Goal: Information Seeking & Learning: Learn about a topic

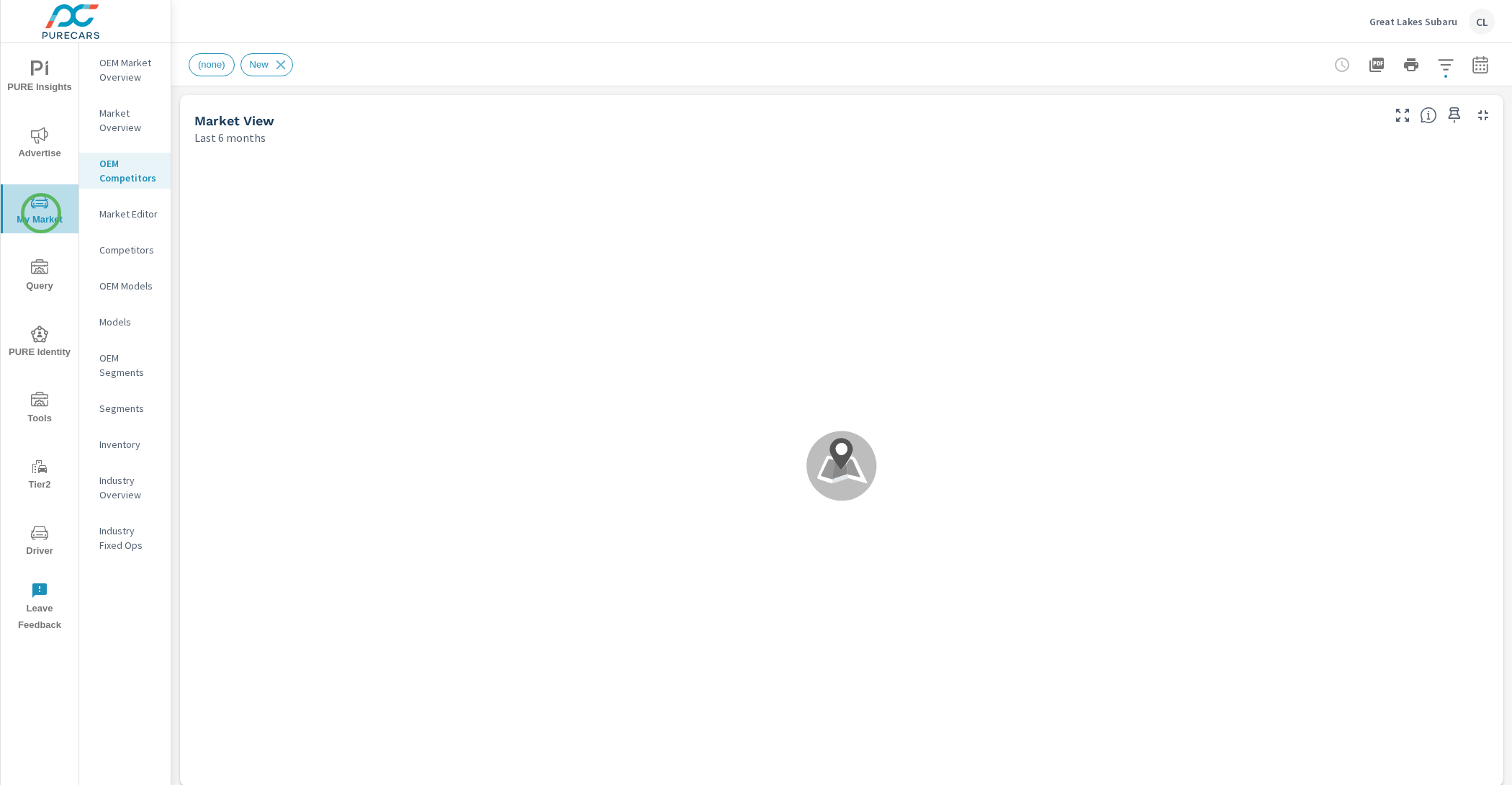
click at [41, 213] on span "My Market" at bounding box center [39, 211] width 69 height 35
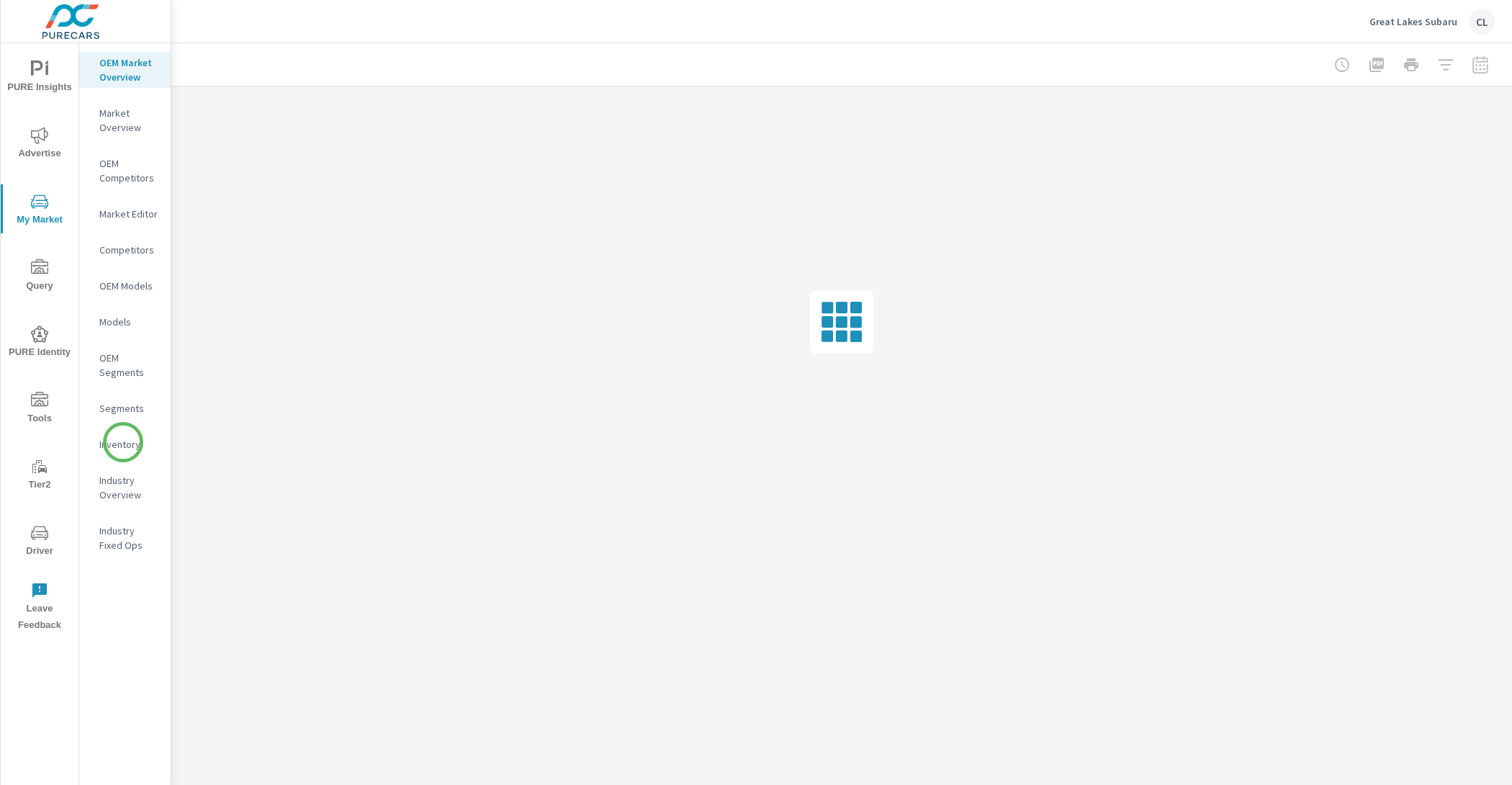
click at [123, 442] on p "Inventory" at bounding box center [129, 444] width 60 height 15
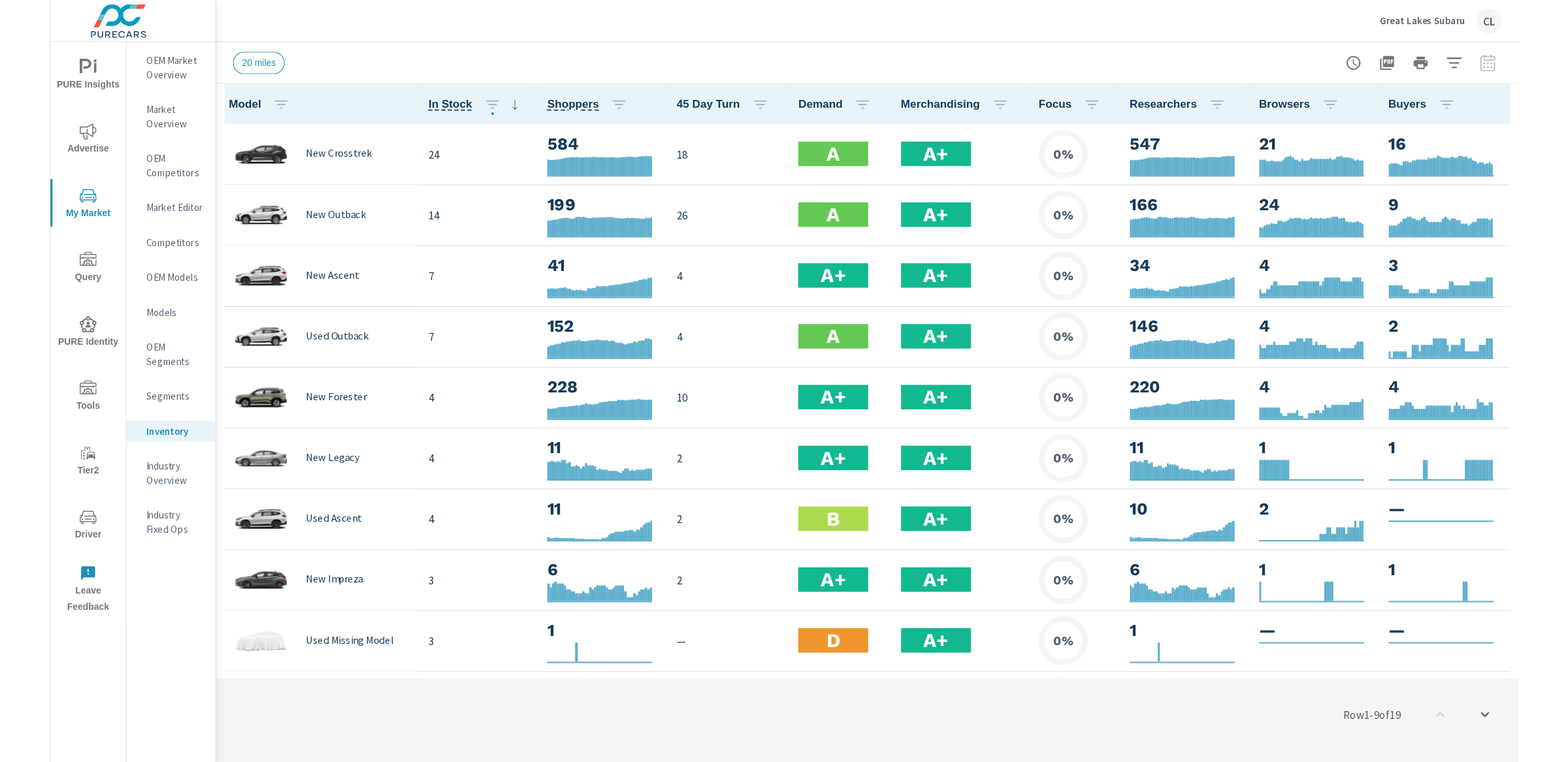
scroll to position [1, 0]
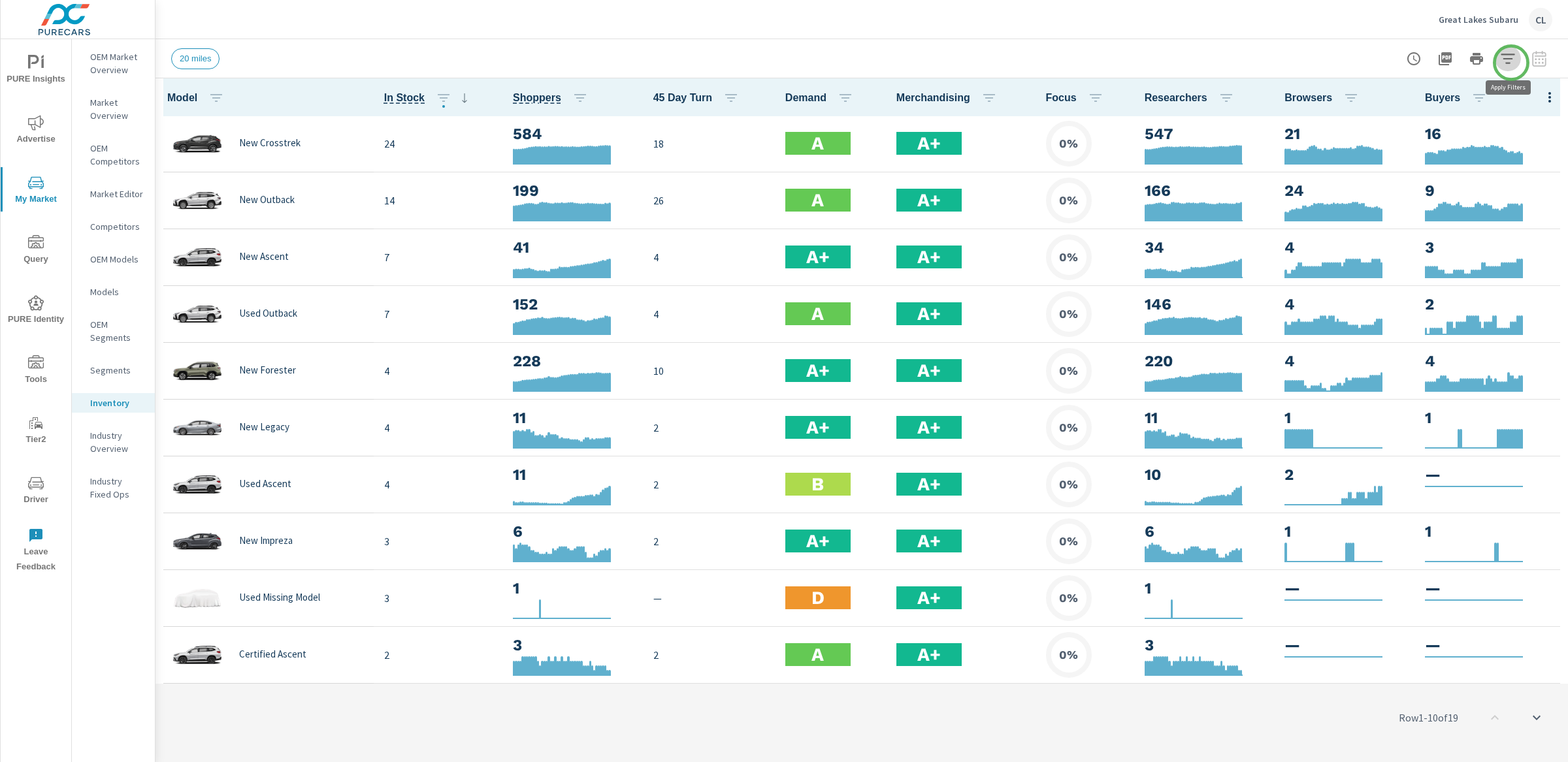
click at [1371, 63] on icon "button" at bounding box center [1508, 59] width 16 height 16
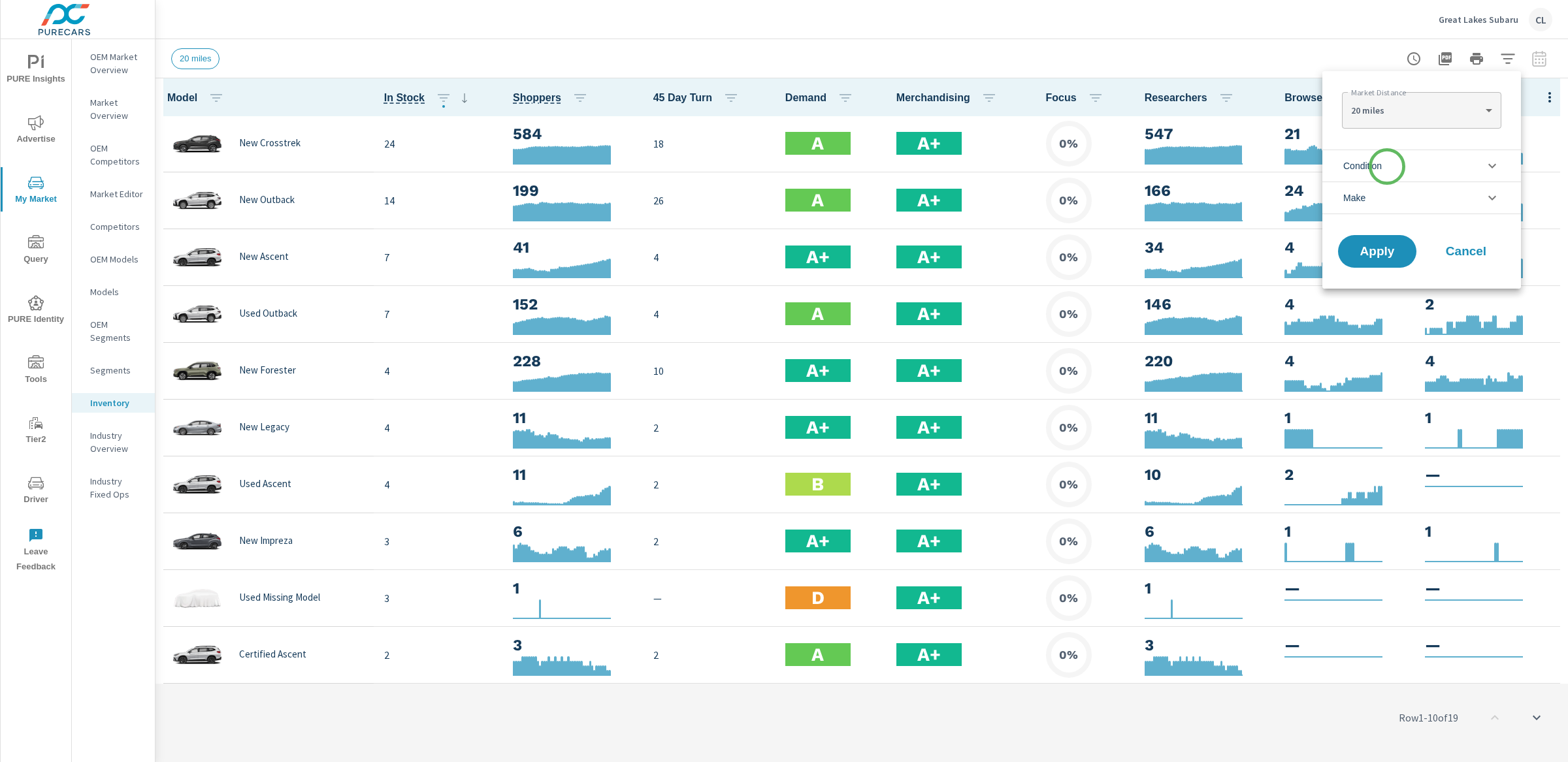
click at [1371, 166] on li "Condition" at bounding box center [1422, 166] width 198 height 32
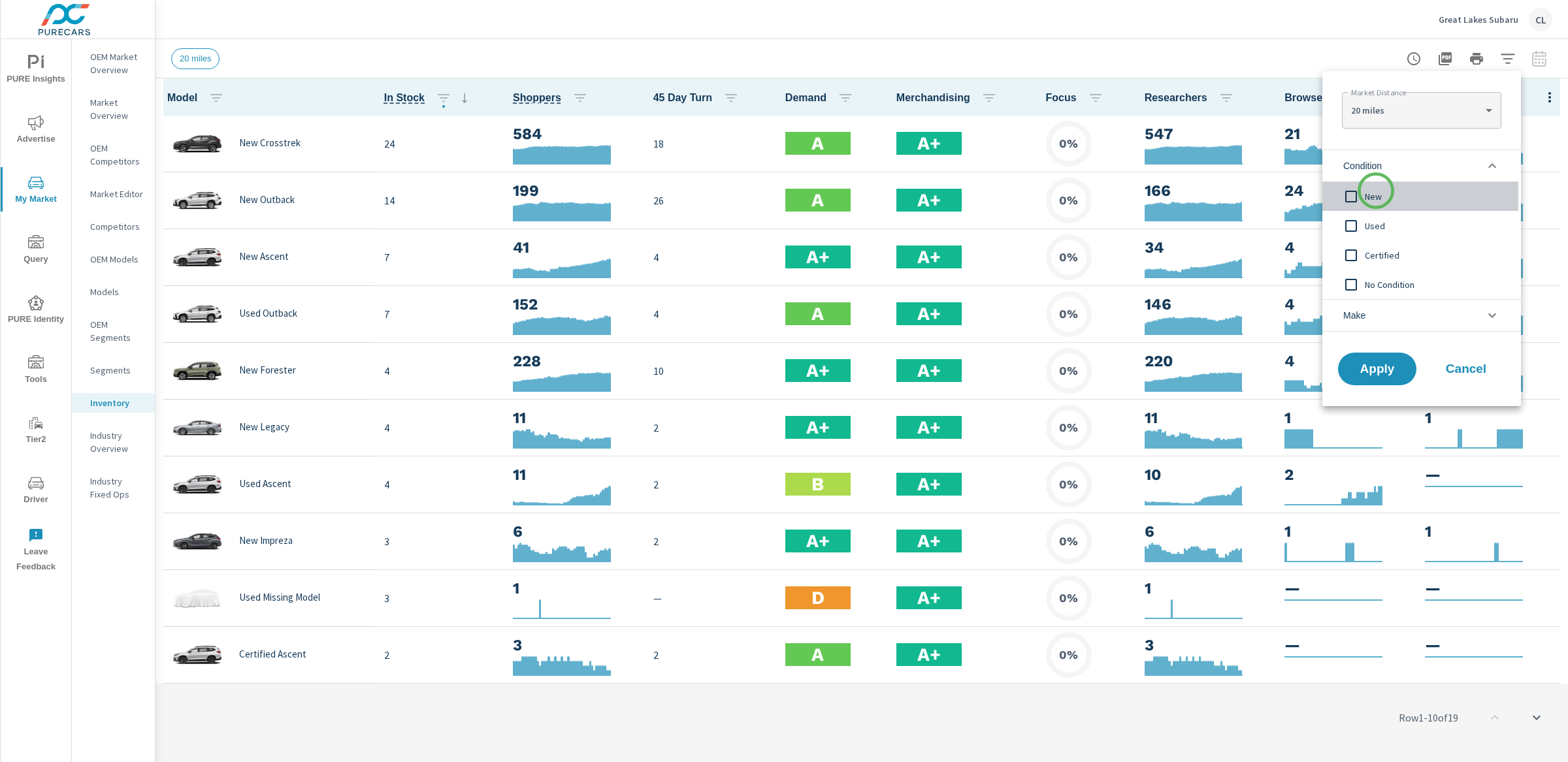
click at [1371, 193] on span "New" at bounding box center [1437, 196] width 143 height 16
click at [1371, 314] on li "Make" at bounding box center [1422, 315] width 198 height 33
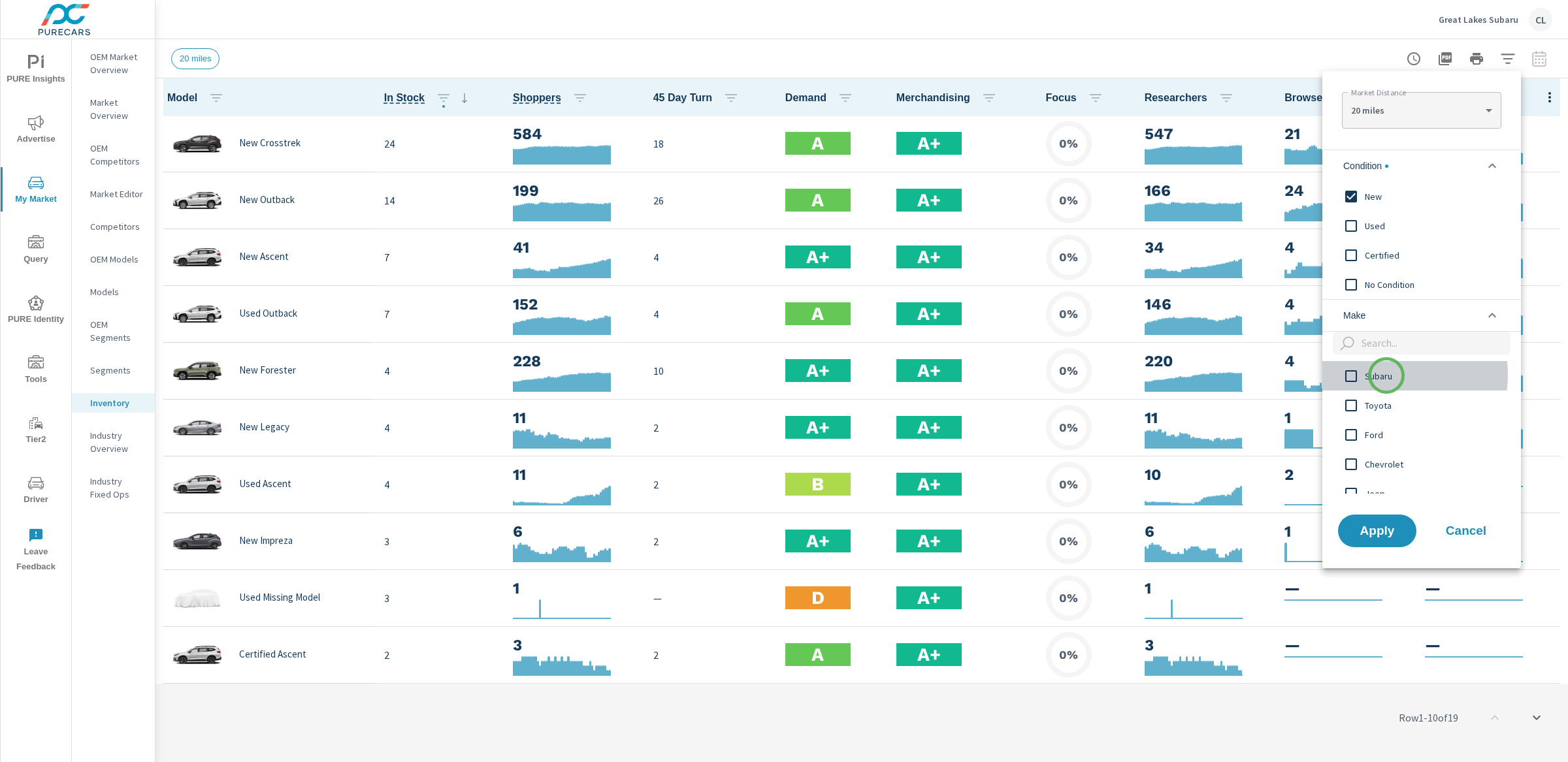
click at [1371, 375] on span "Subaru" at bounding box center [1437, 376] width 143 height 16
click at [1371, 534] on span "Apply" at bounding box center [1378, 530] width 54 height 12
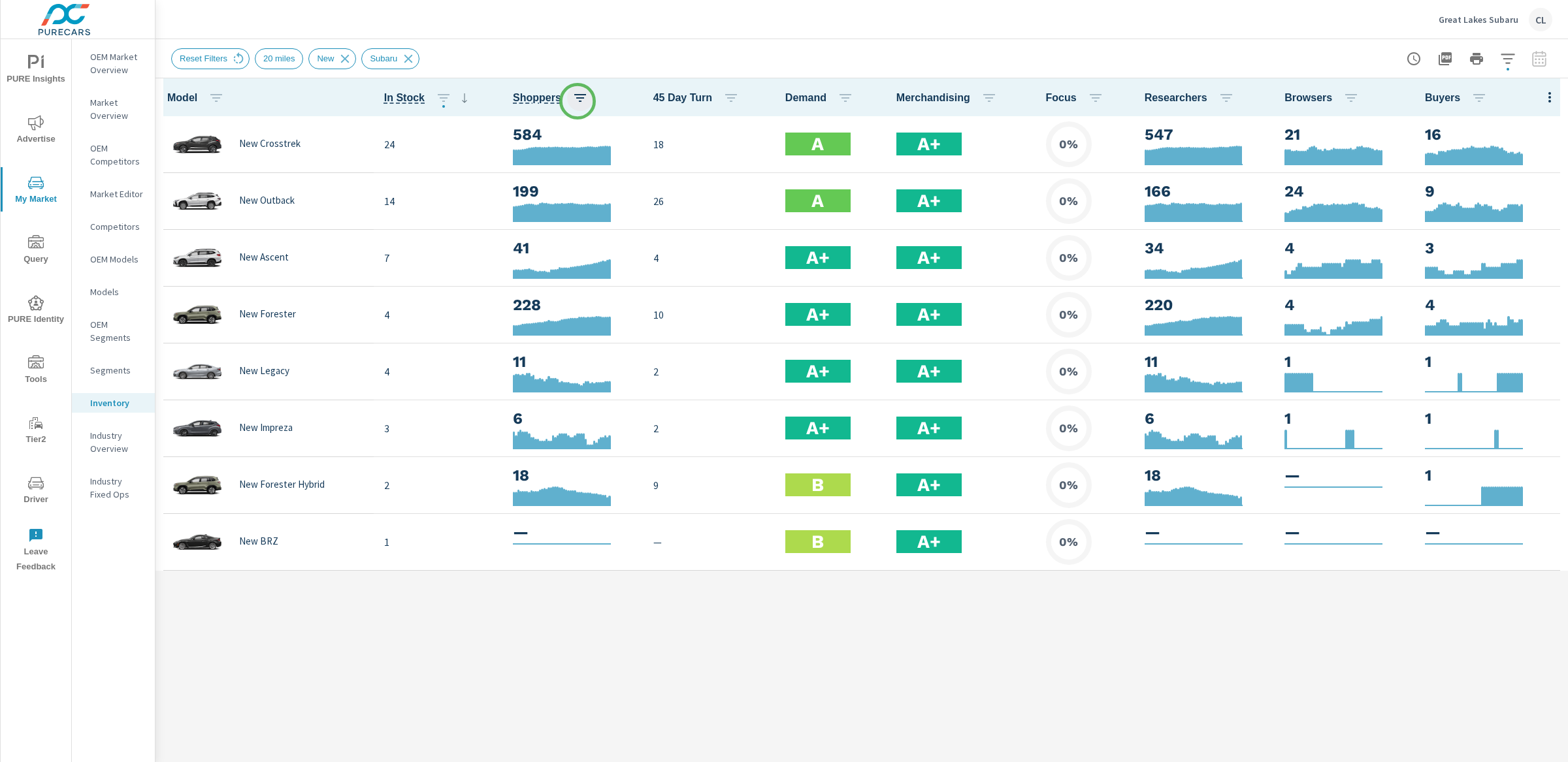
click at [577, 100] on icon "button" at bounding box center [580, 98] width 11 height 8
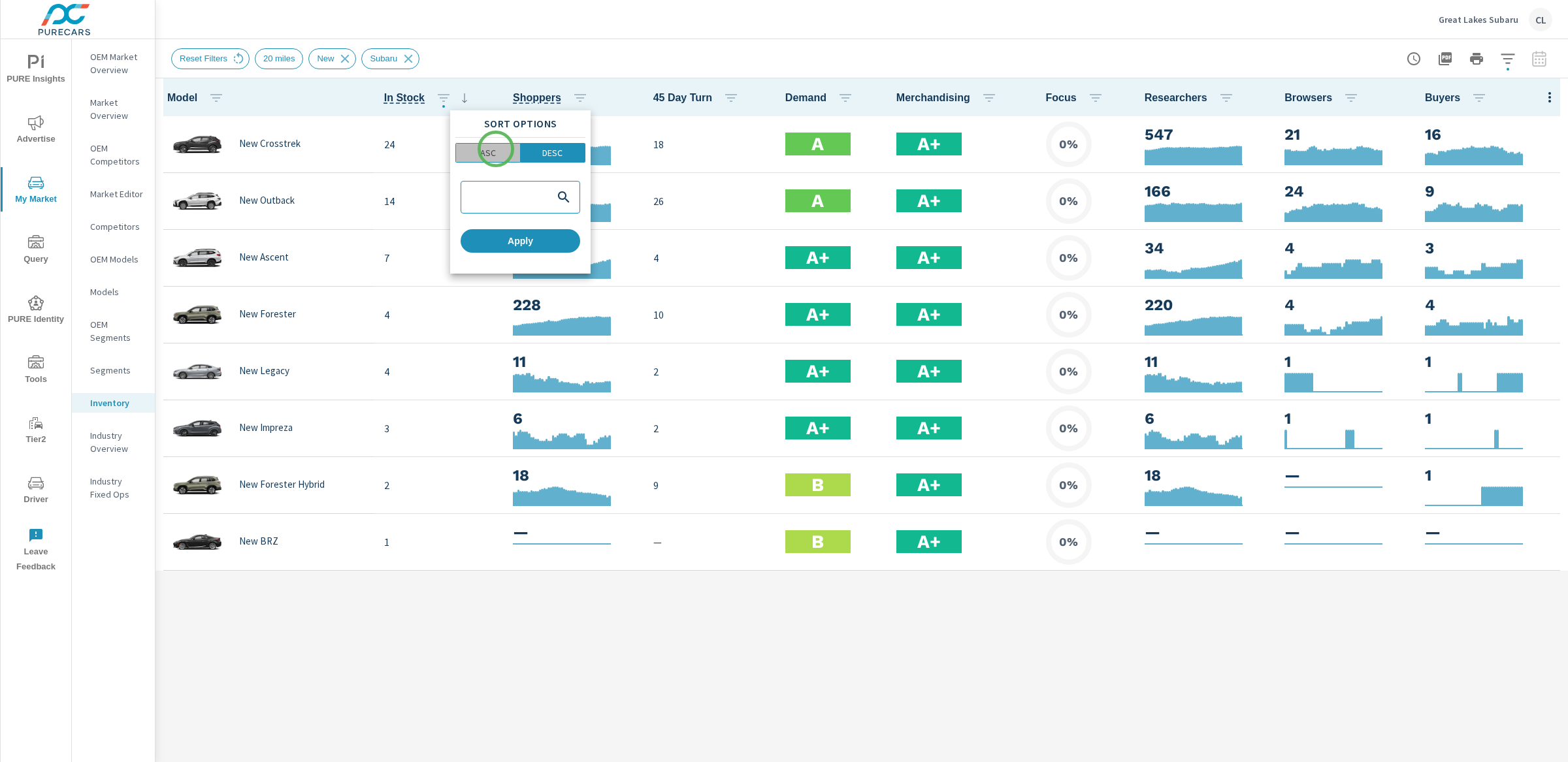
click at [496, 149] on span "ASC" at bounding box center [488, 152] width 56 height 13
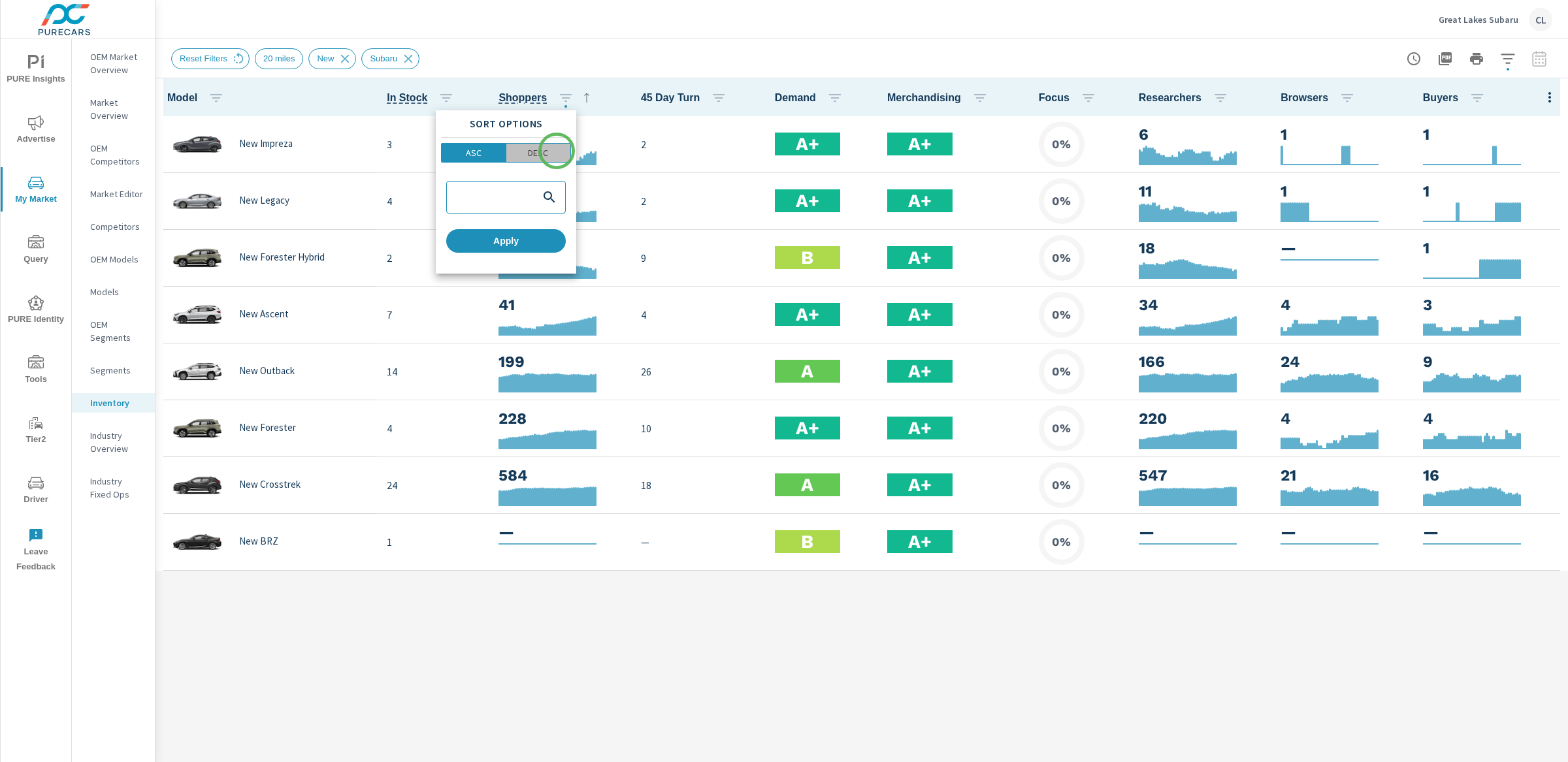
click at [557, 151] on span "DESC" at bounding box center [539, 152] width 57 height 13
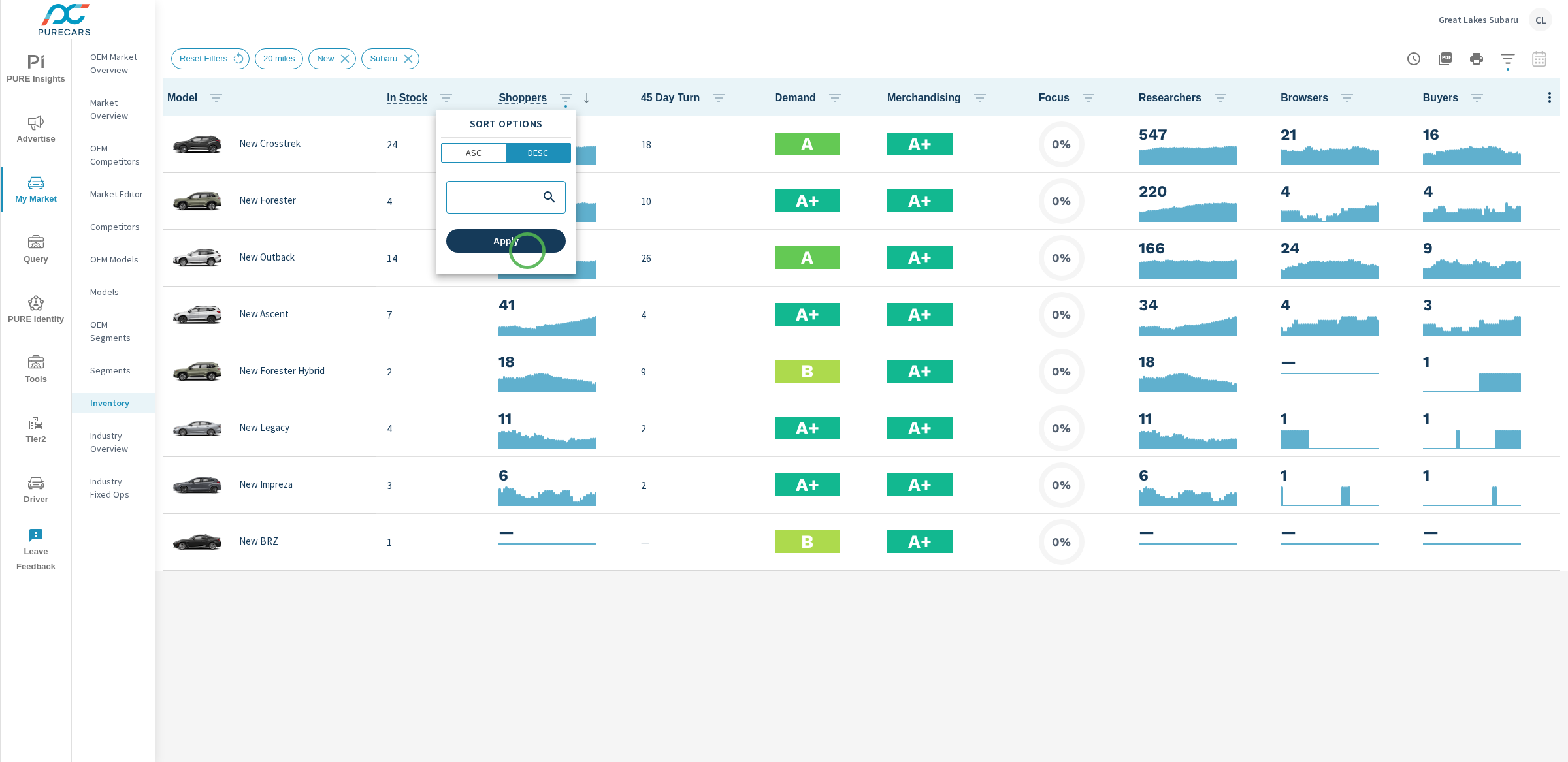
click at [527, 253] on button "Apply" at bounding box center [506, 240] width 120 height 24
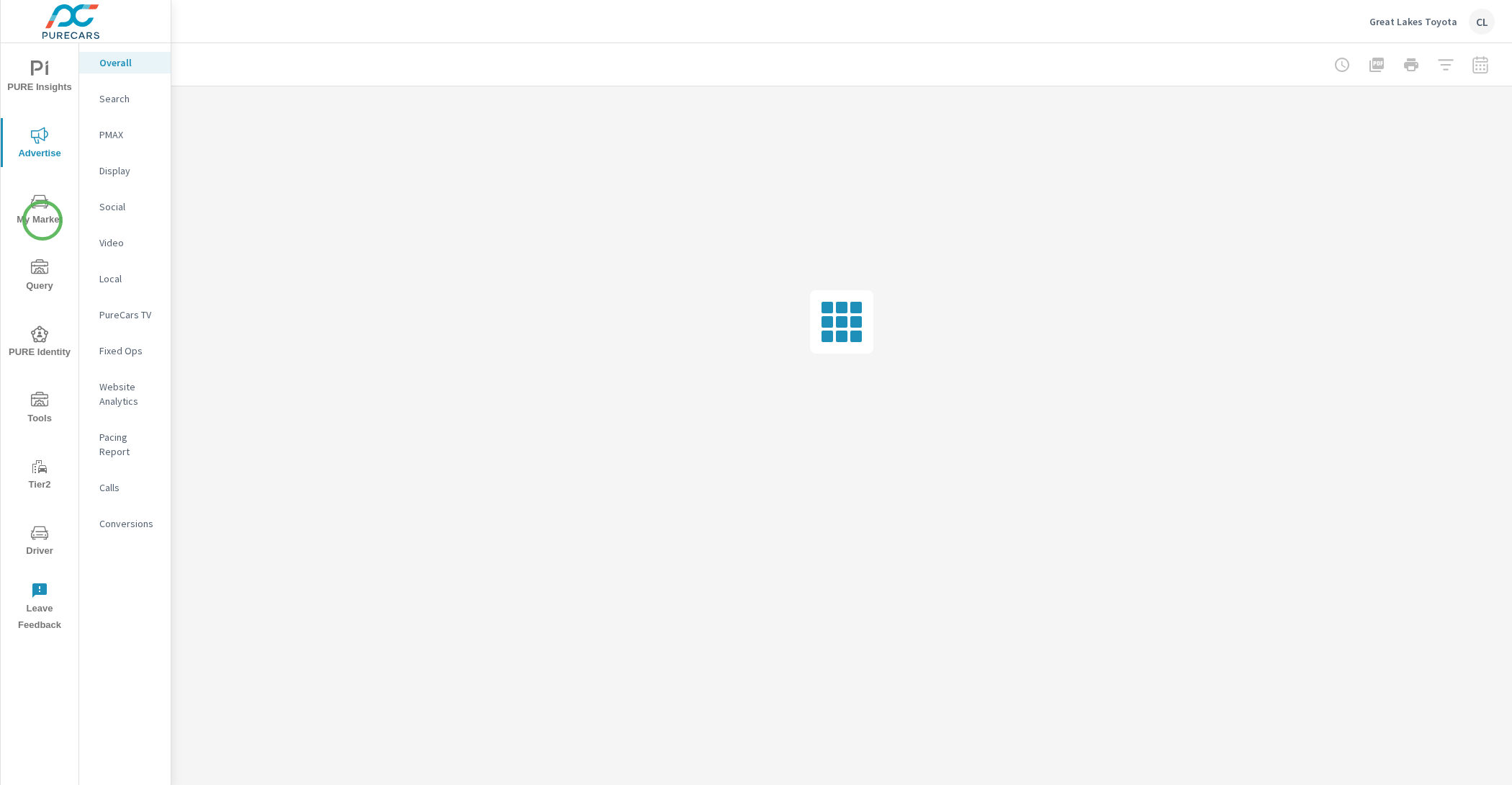
click at [45, 222] on span "My Market" at bounding box center [39, 211] width 69 height 35
click at [116, 439] on p "Inventory" at bounding box center [129, 444] width 60 height 15
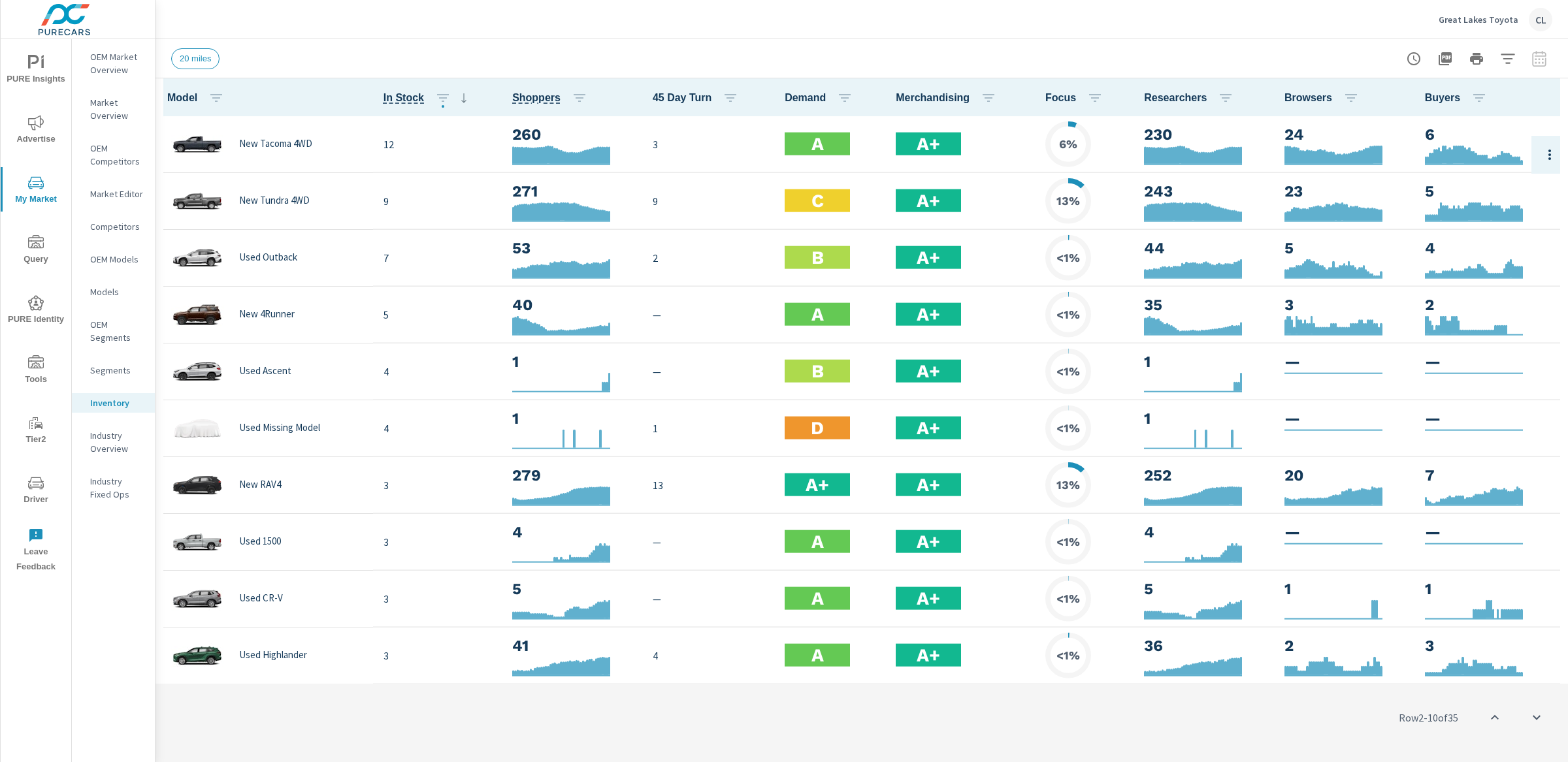
scroll to position [57, 0]
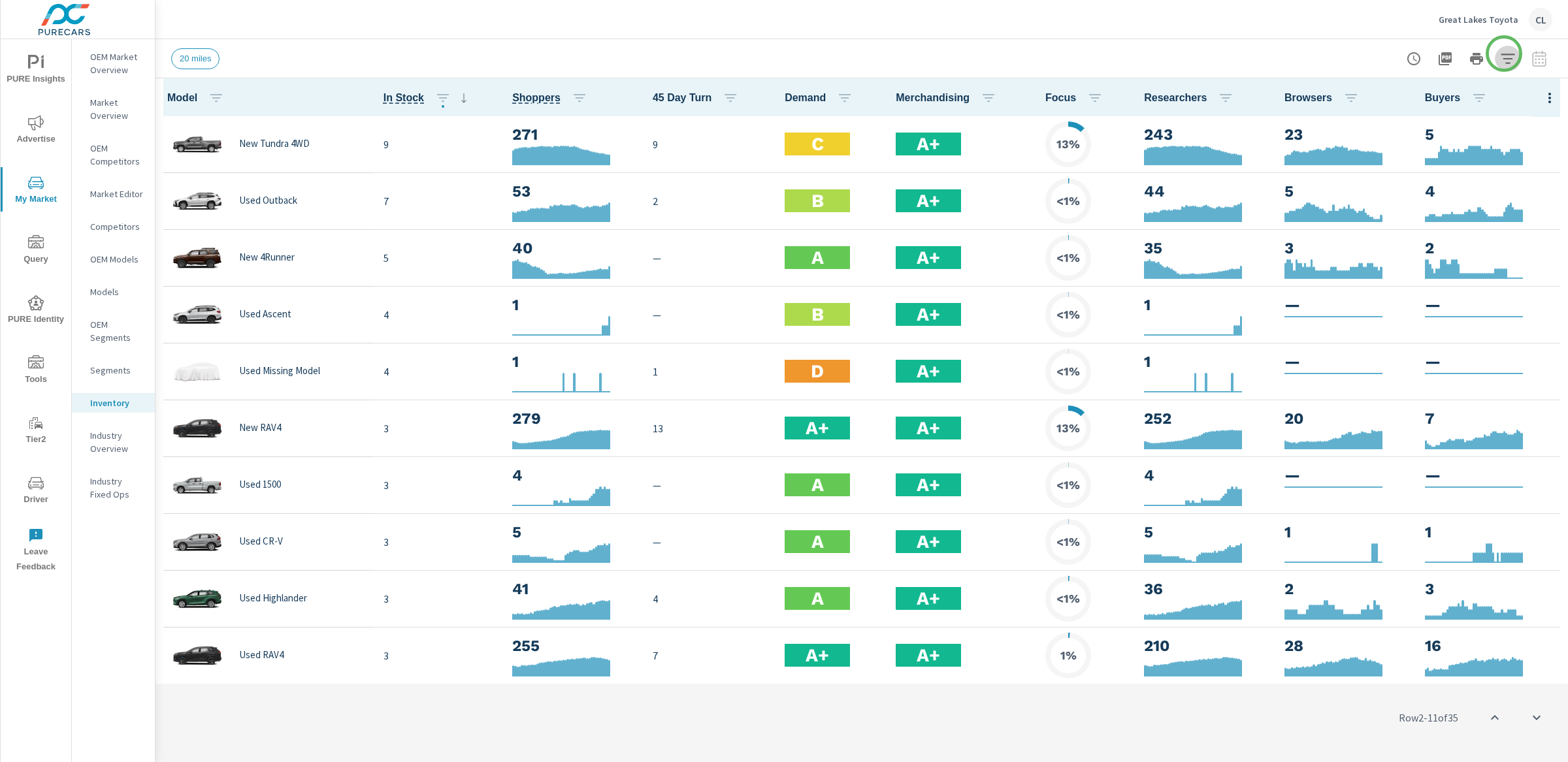
click at [1371, 54] on icon "button" at bounding box center [1508, 58] width 14 height 10
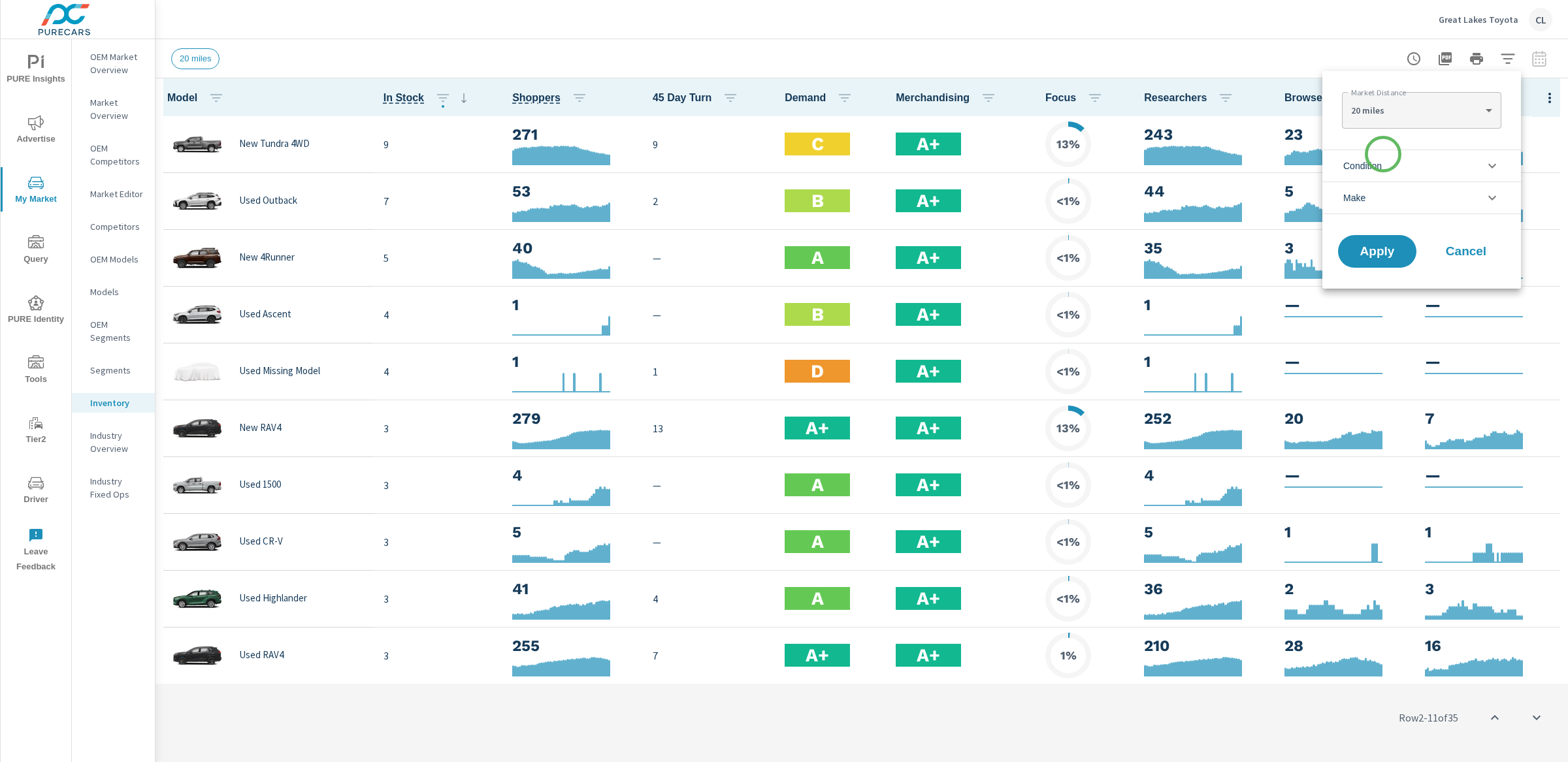
click at [1371, 155] on span "Condition" at bounding box center [1363, 166] width 39 height 32
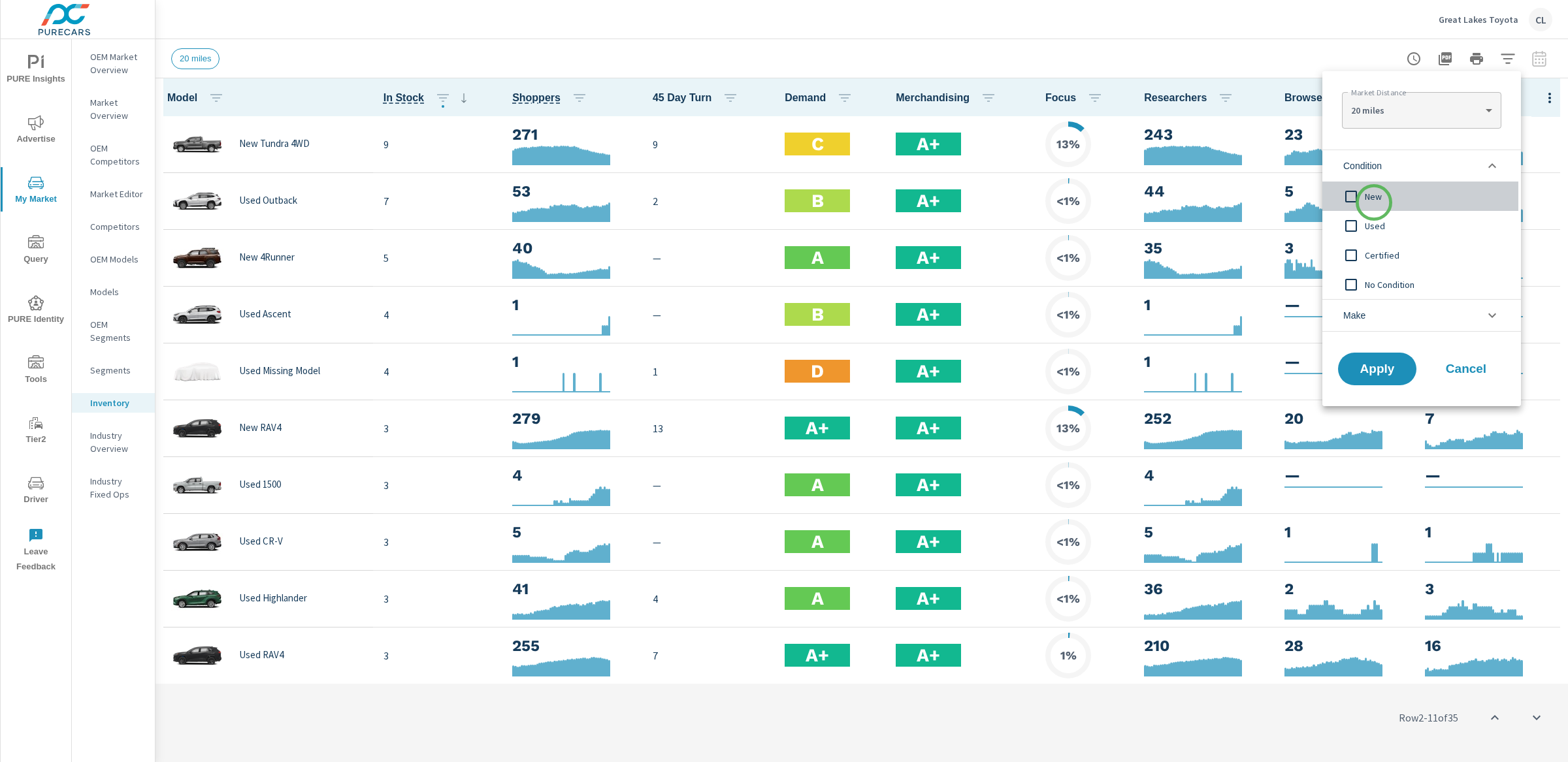
click at [1371, 203] on span "New" at bounding box center [1437, 196] width 143 height 16
click at [1371, 316] on li "Make" at bounding box center [1422, 315] width 198 height 33
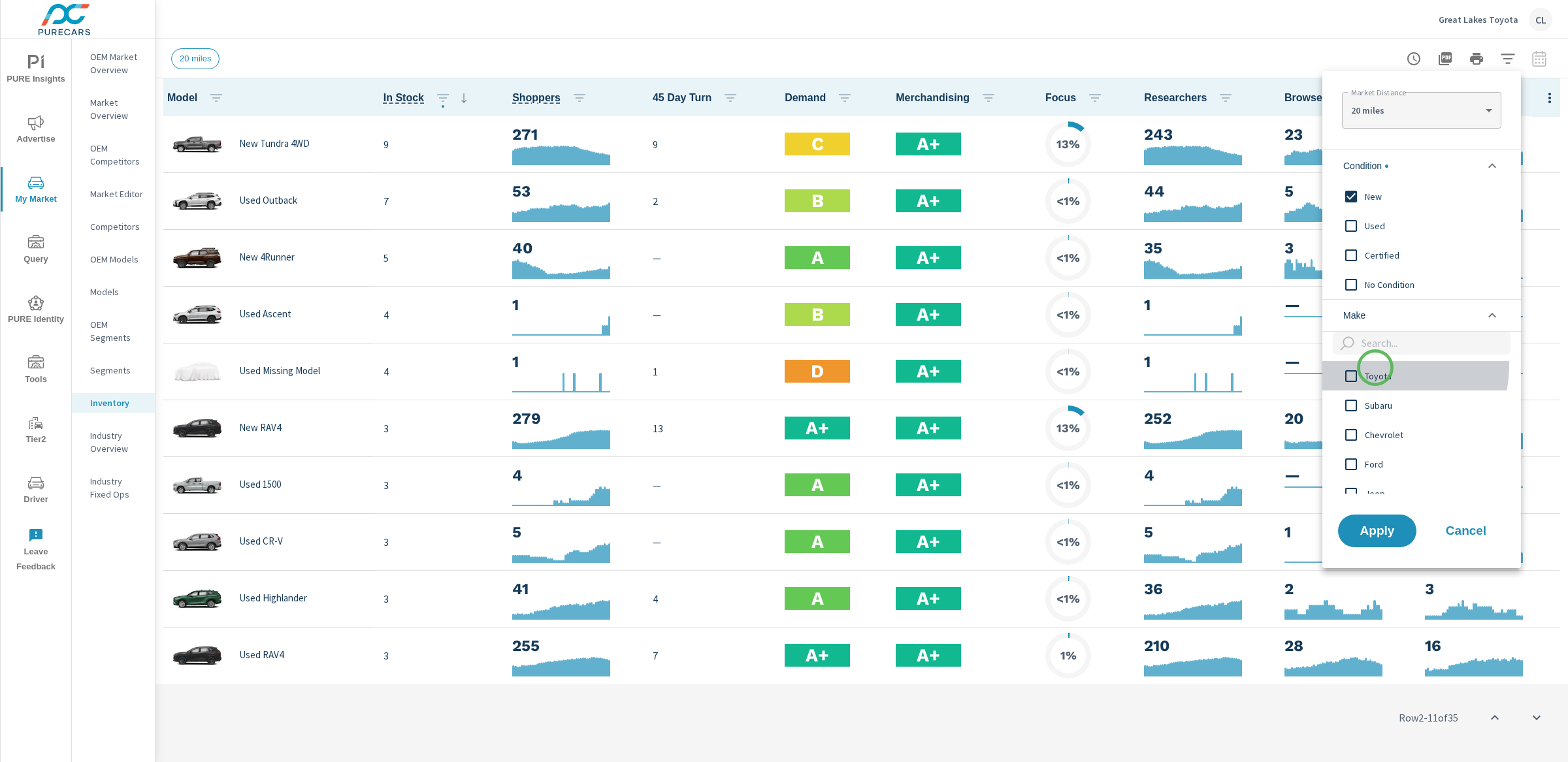
click at [1371, 367] on div "Toyota" at bounding box center [1421, 375] width 196 height 29
click at [1371, 535] on span "Apply" at bounding box center [1378, 530] width 54 height 12
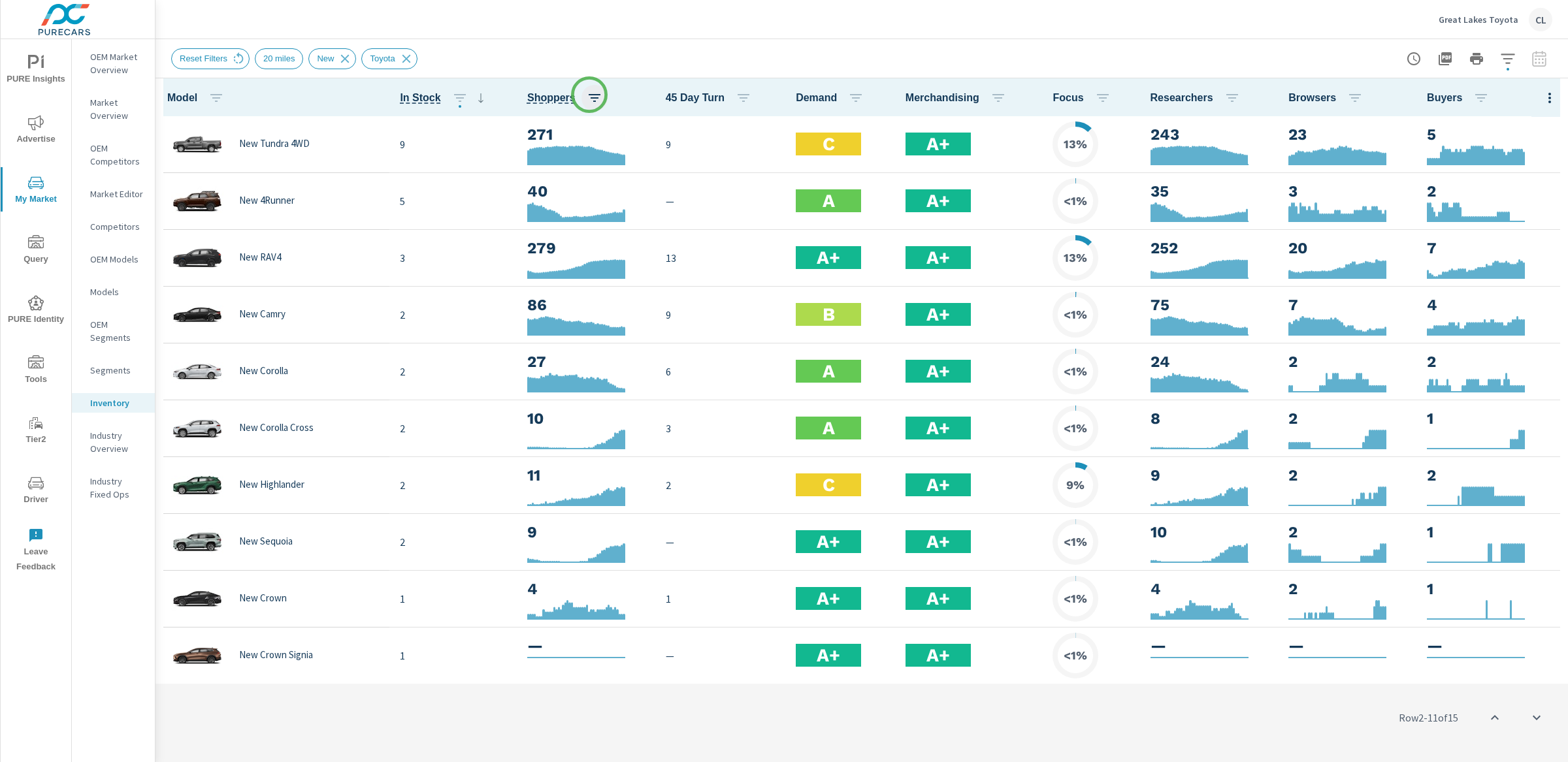
click at [590, 95] on icon "button" at bounding box center [595, 98] width 16 height 16
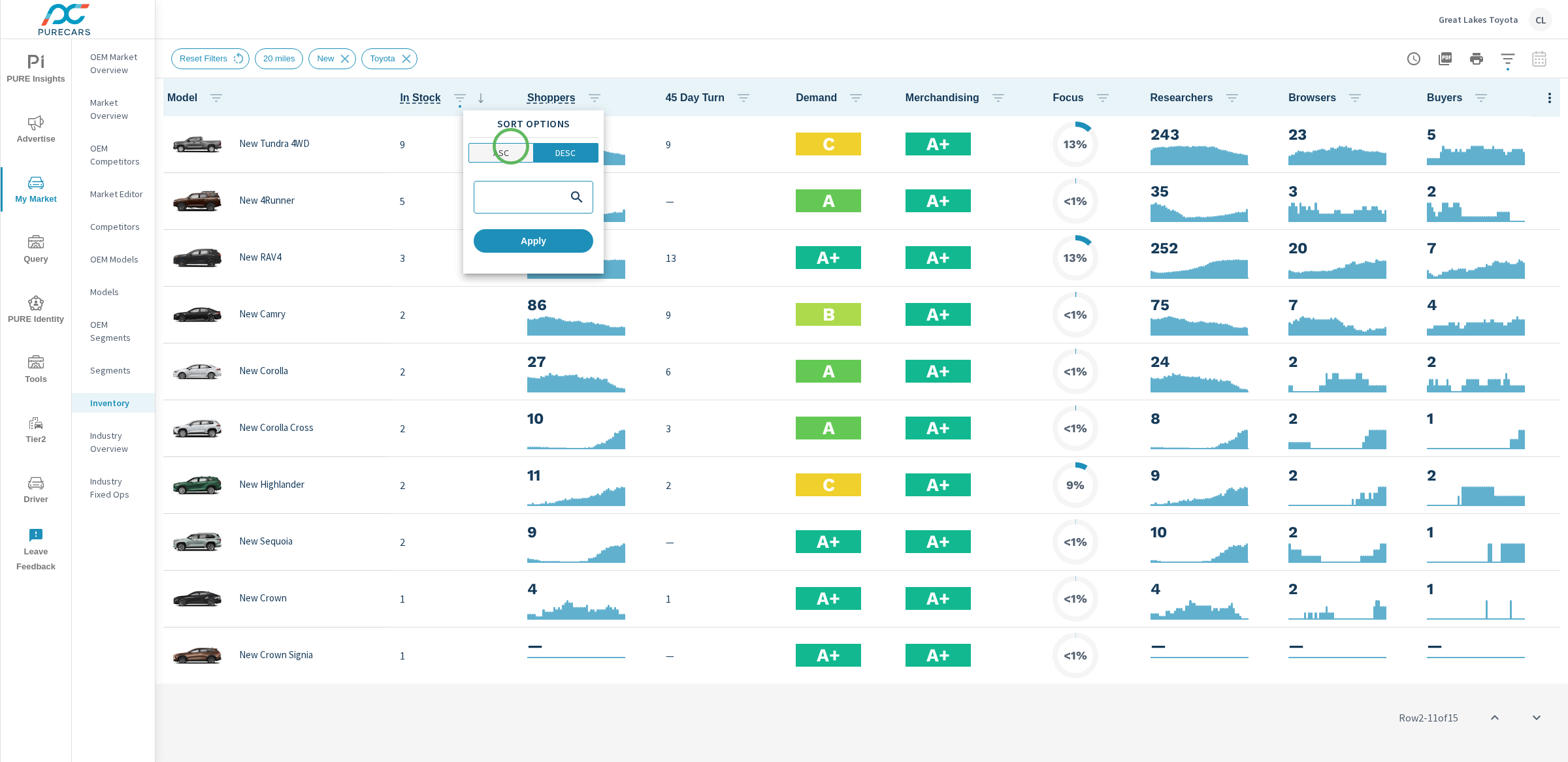
click at [506, 151] on p "ASC" at bounding box center [502, 152] width 16 height 13
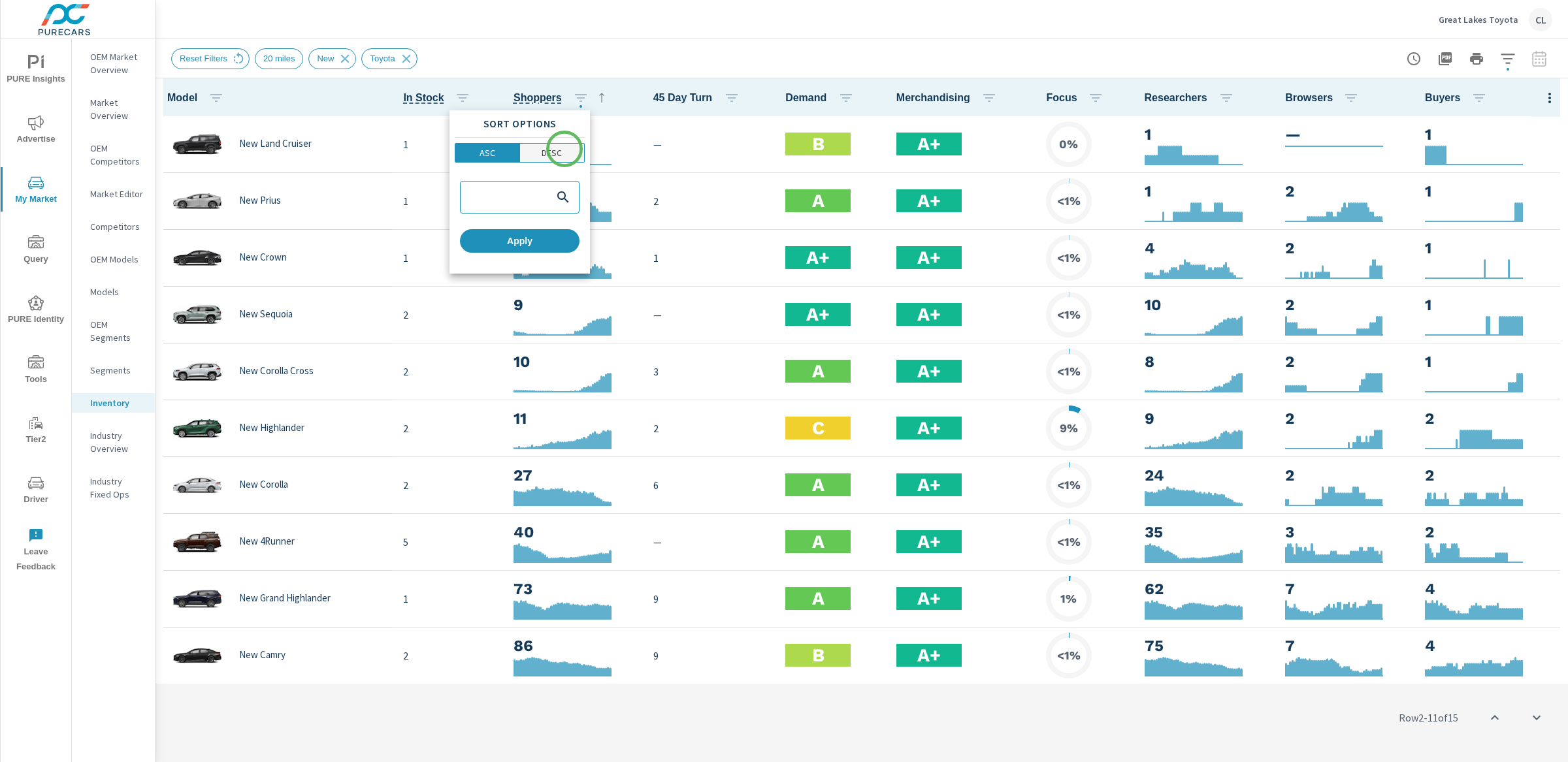
click at [565, 149] on span "DESC" at bounding box center [553, 152] width 57 height 13
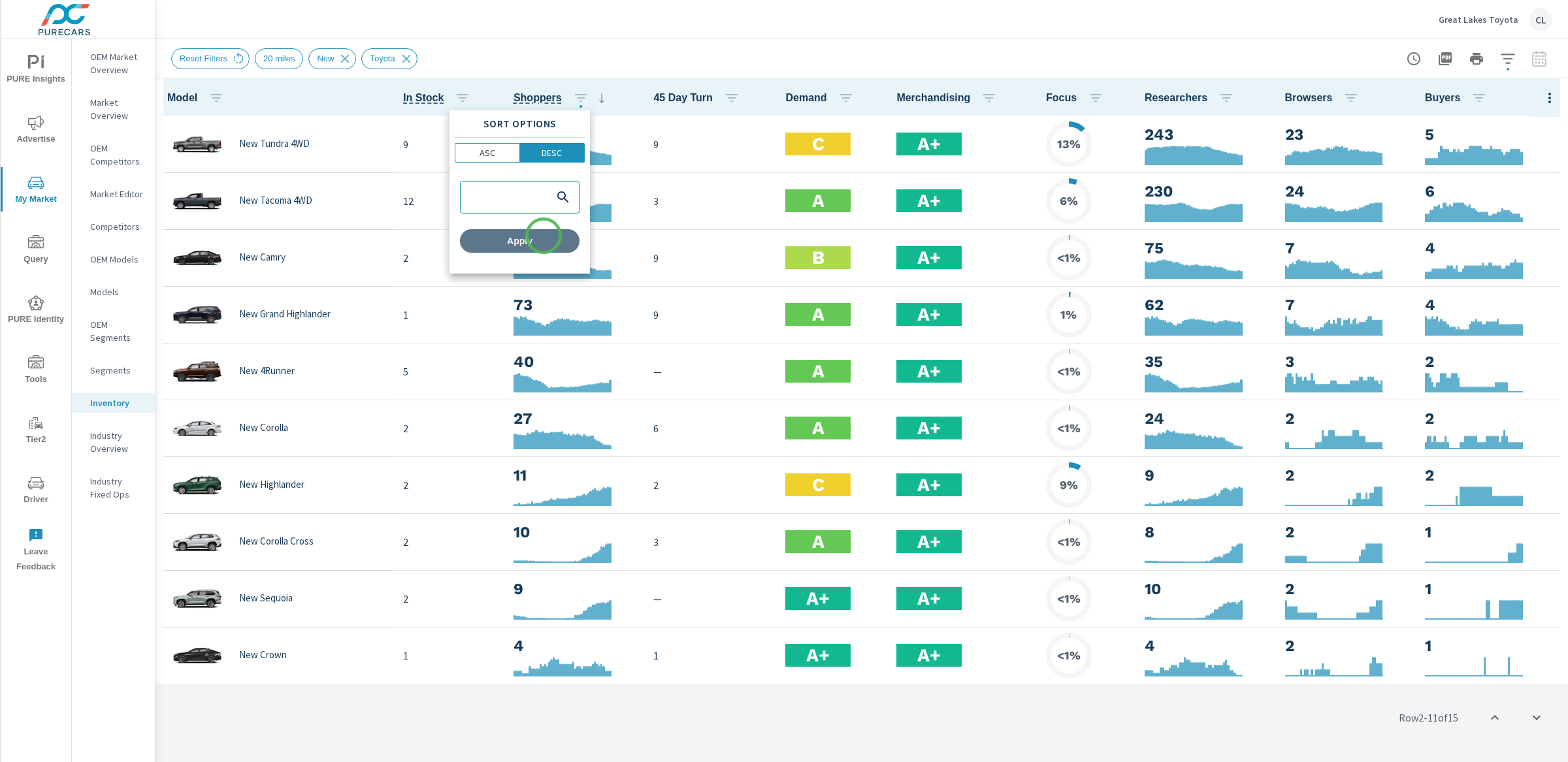
click at [544, 236] on span "Apply" at bounding box center [520, 240] width 109 height 11
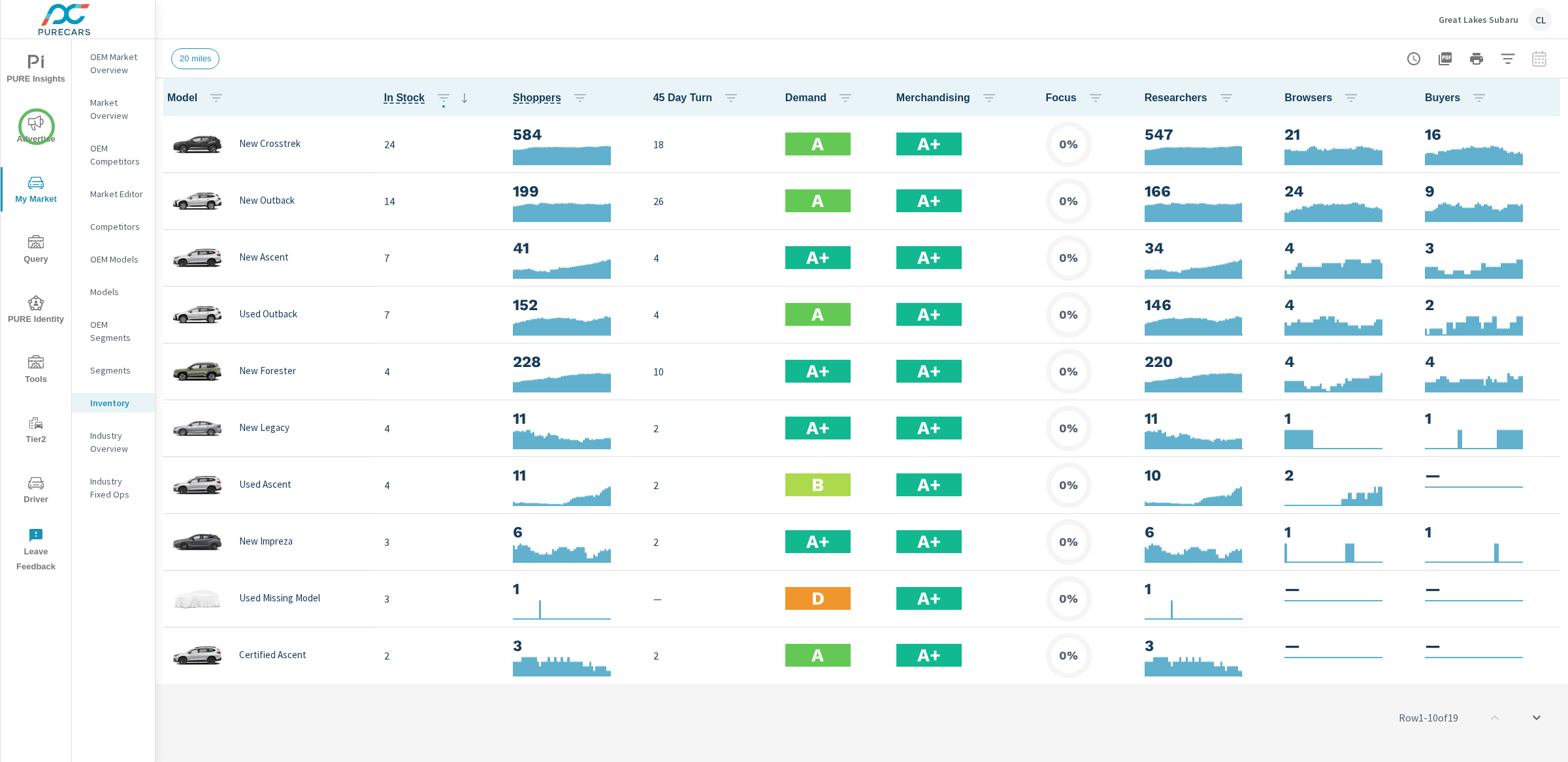
scroll to position [1, 0]
click at [37, 127] on icon "nav menu" at bounding box center [36, 122] width 16 height 16
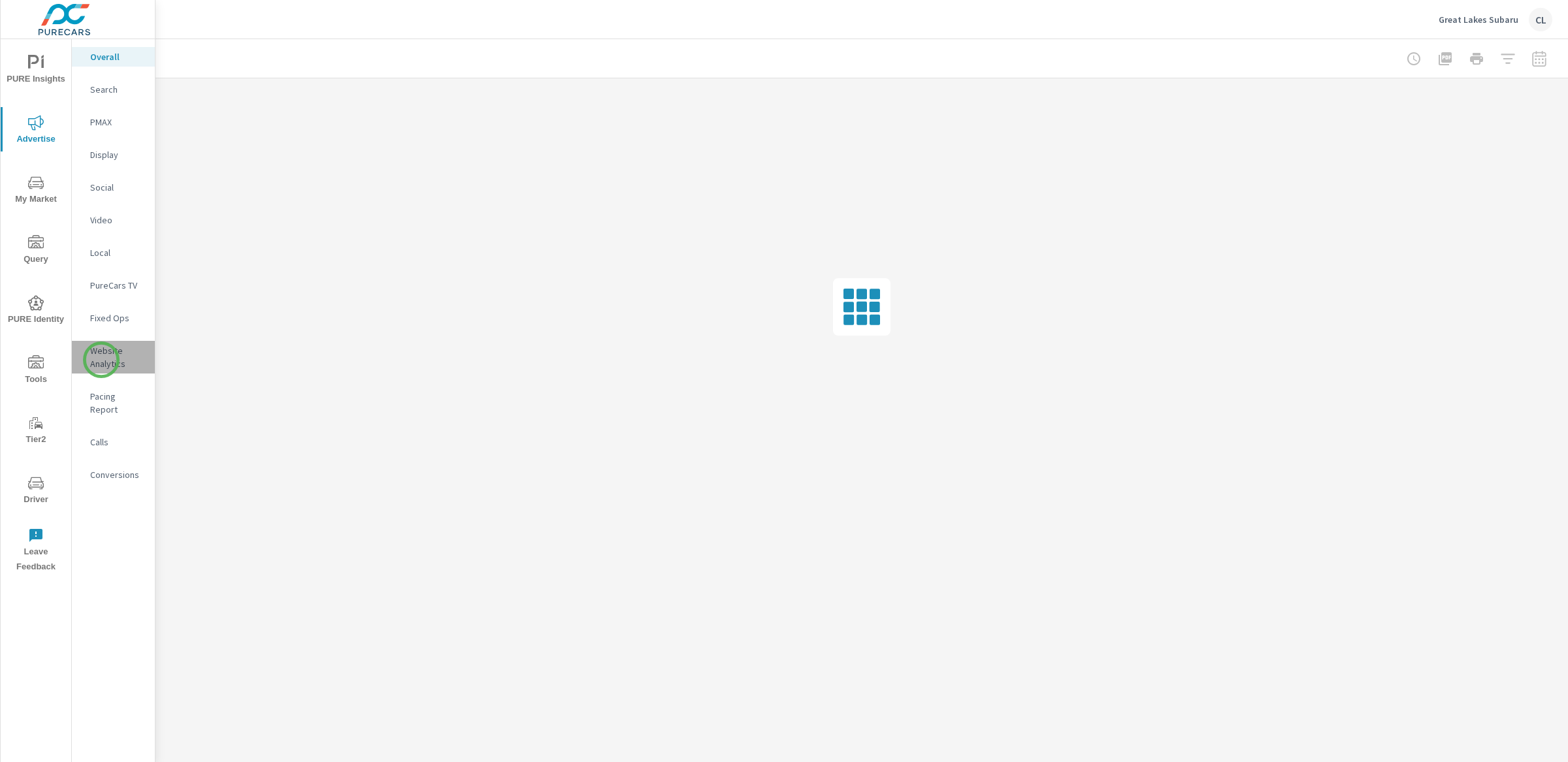
click at [101, 360] on p "Website Analytics" at bounding box center [117, 358] width 55 height 26
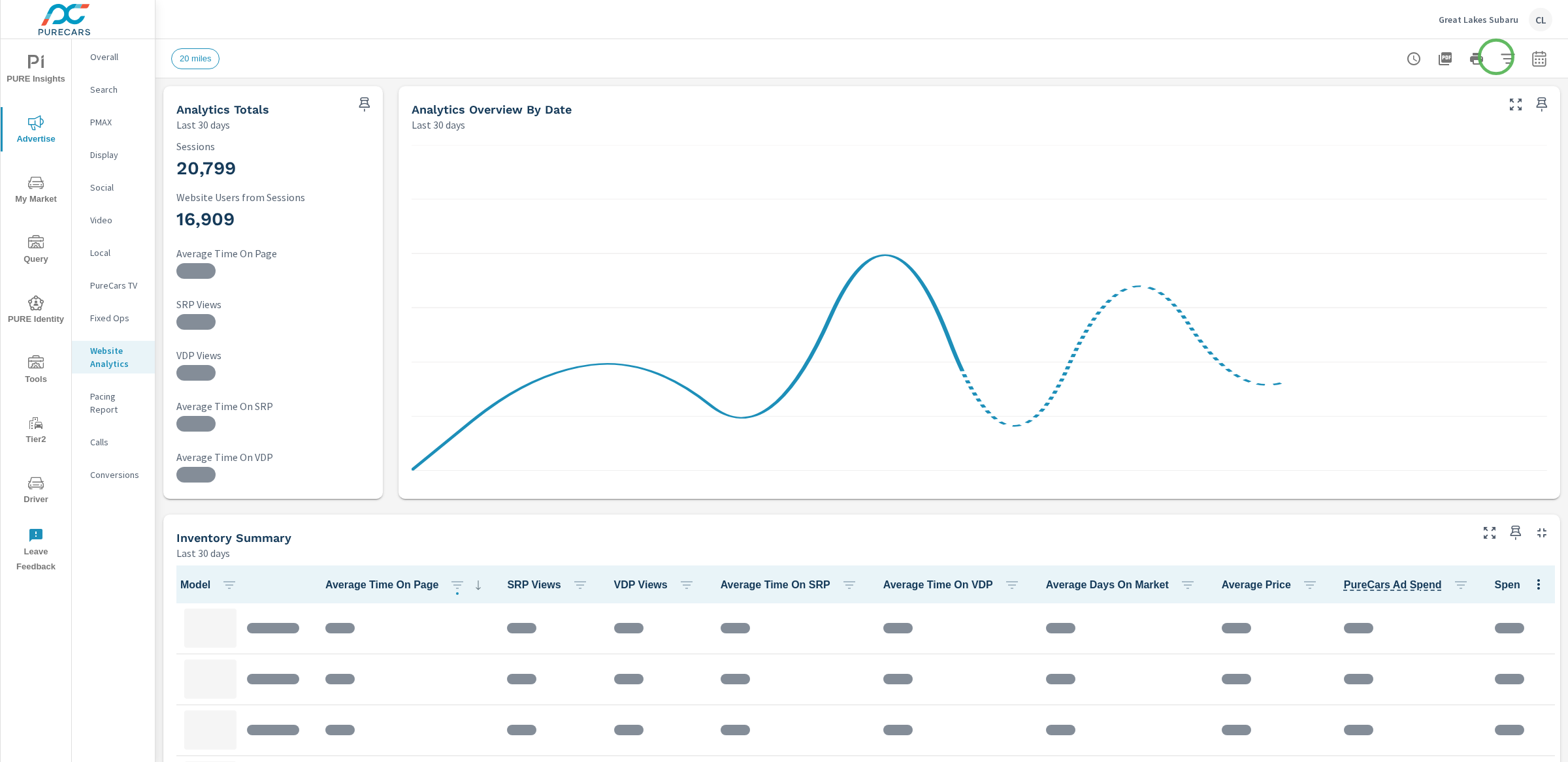
click at [1500, 57] on icon "button" at bounding box center [1508, 59] width 16 height 16
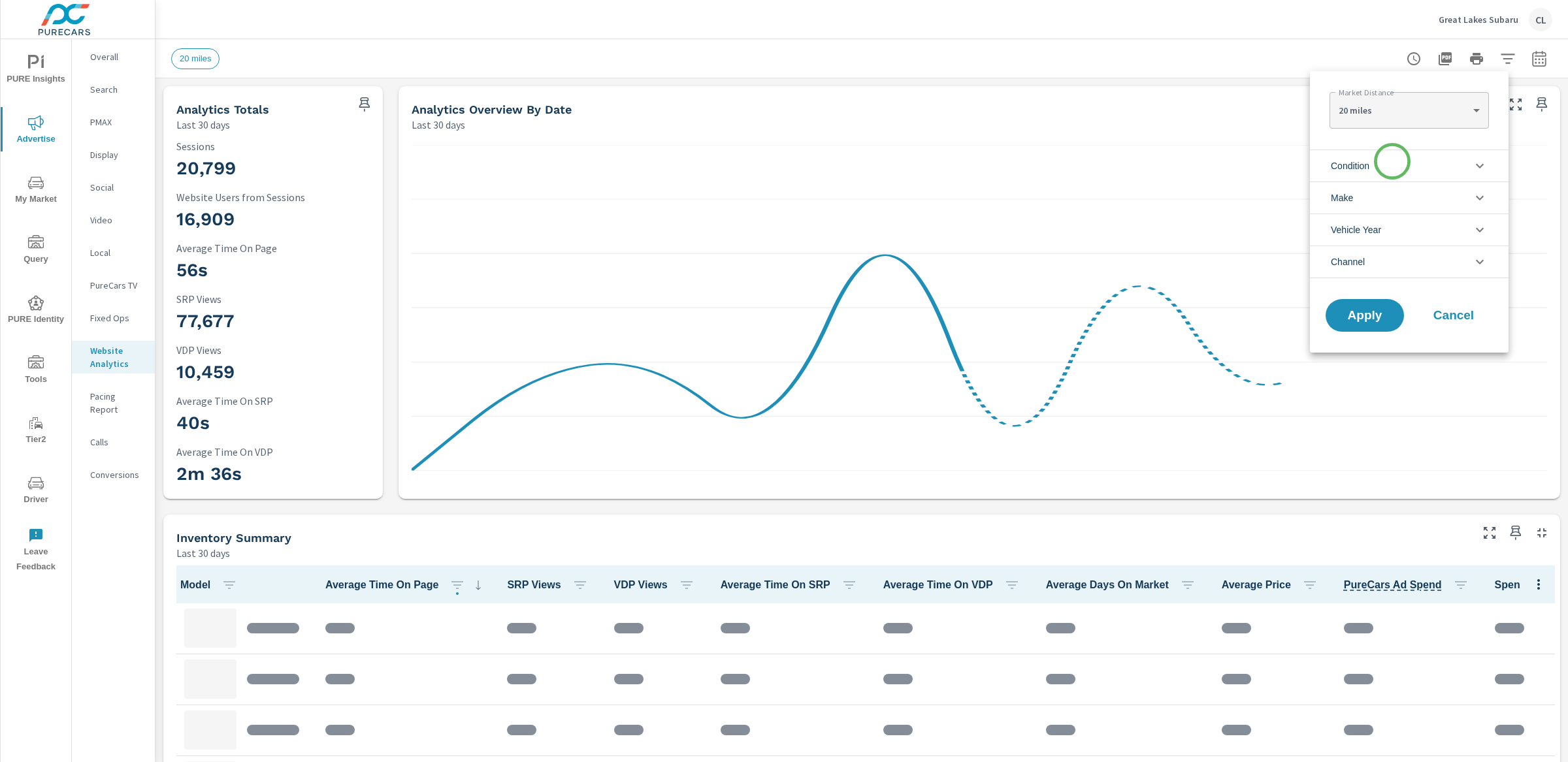
click at [1393, 161] on li "Condition" at bounding box center [1409, 166] width 198 height 32
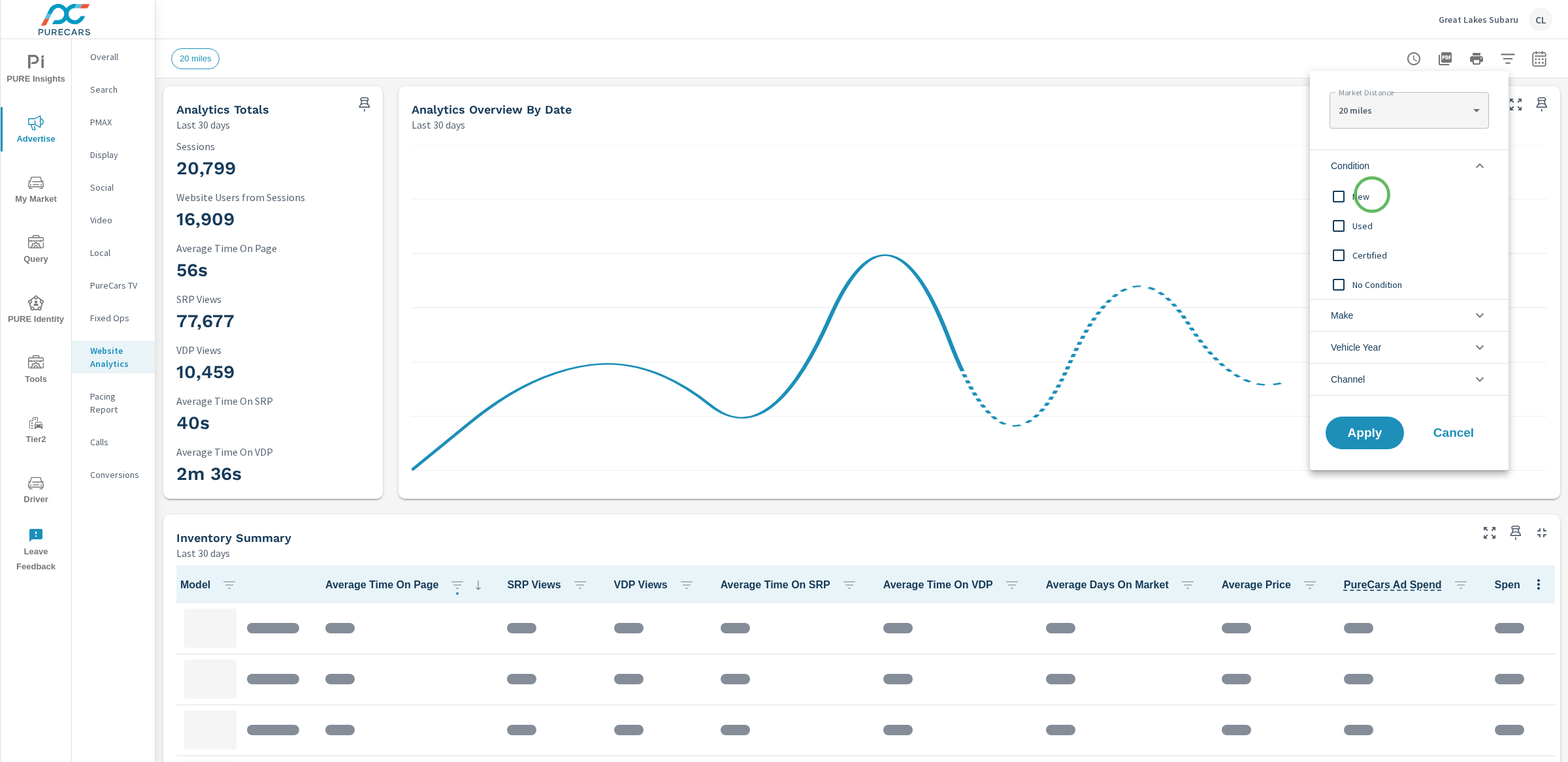
click at [1372, 195] on span "New" at bounding box center [1424, 196] width 143 height 16
click at [1368, 317] on li "Make" at bounding box center [1409, 315] width 198 height 32
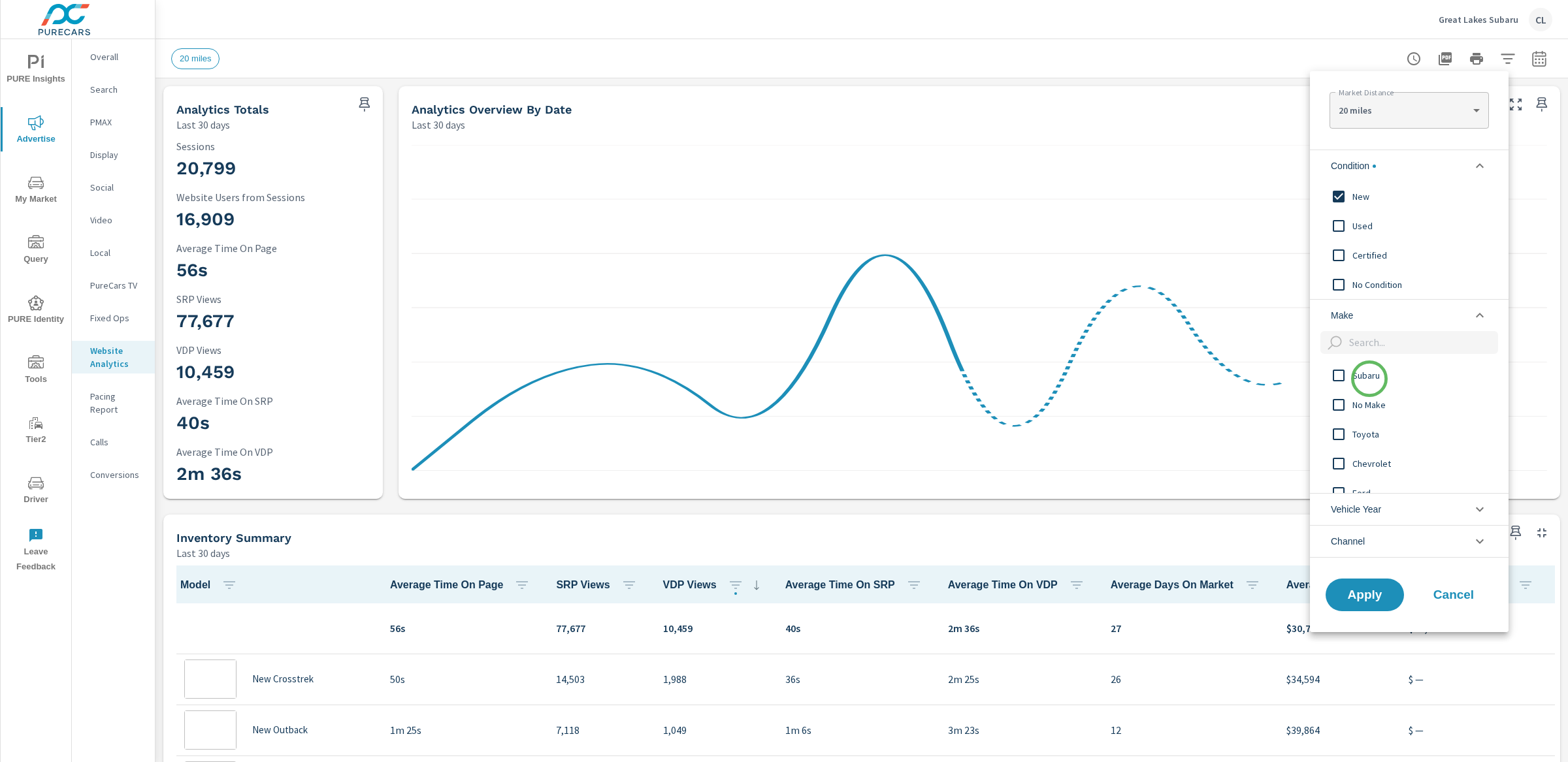
click at [1370, 382] on div "Subaru" at bounding box center [1408, 374] width 196 height 29
click at [1379, 597] on span "Apply" at bounding box center [1364, 595] width 54 height 12
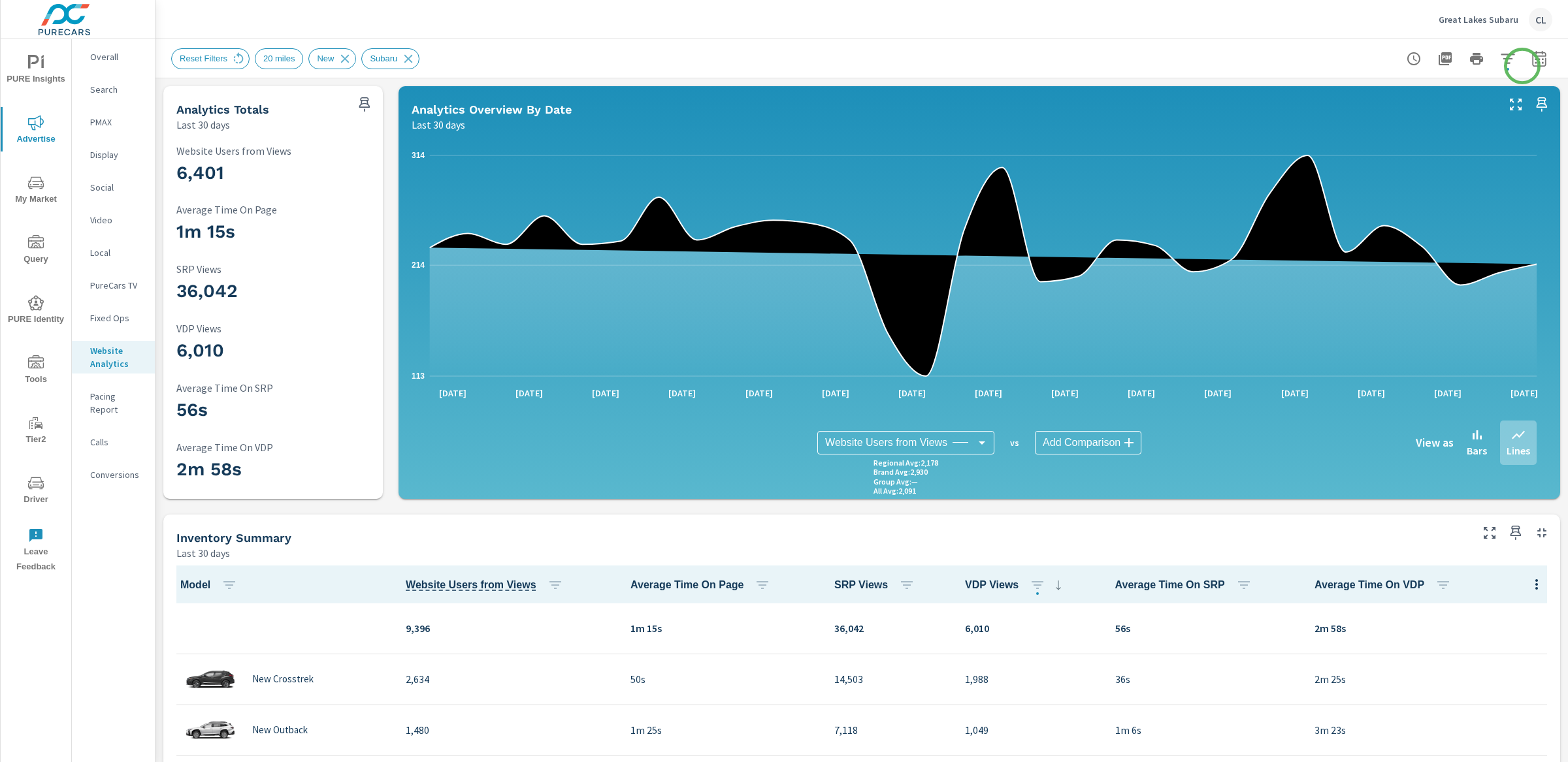
click at [1532, 57] on icon "button" at bounding box center [1540, 59] width 16 height 16
select select "Last 30 days"
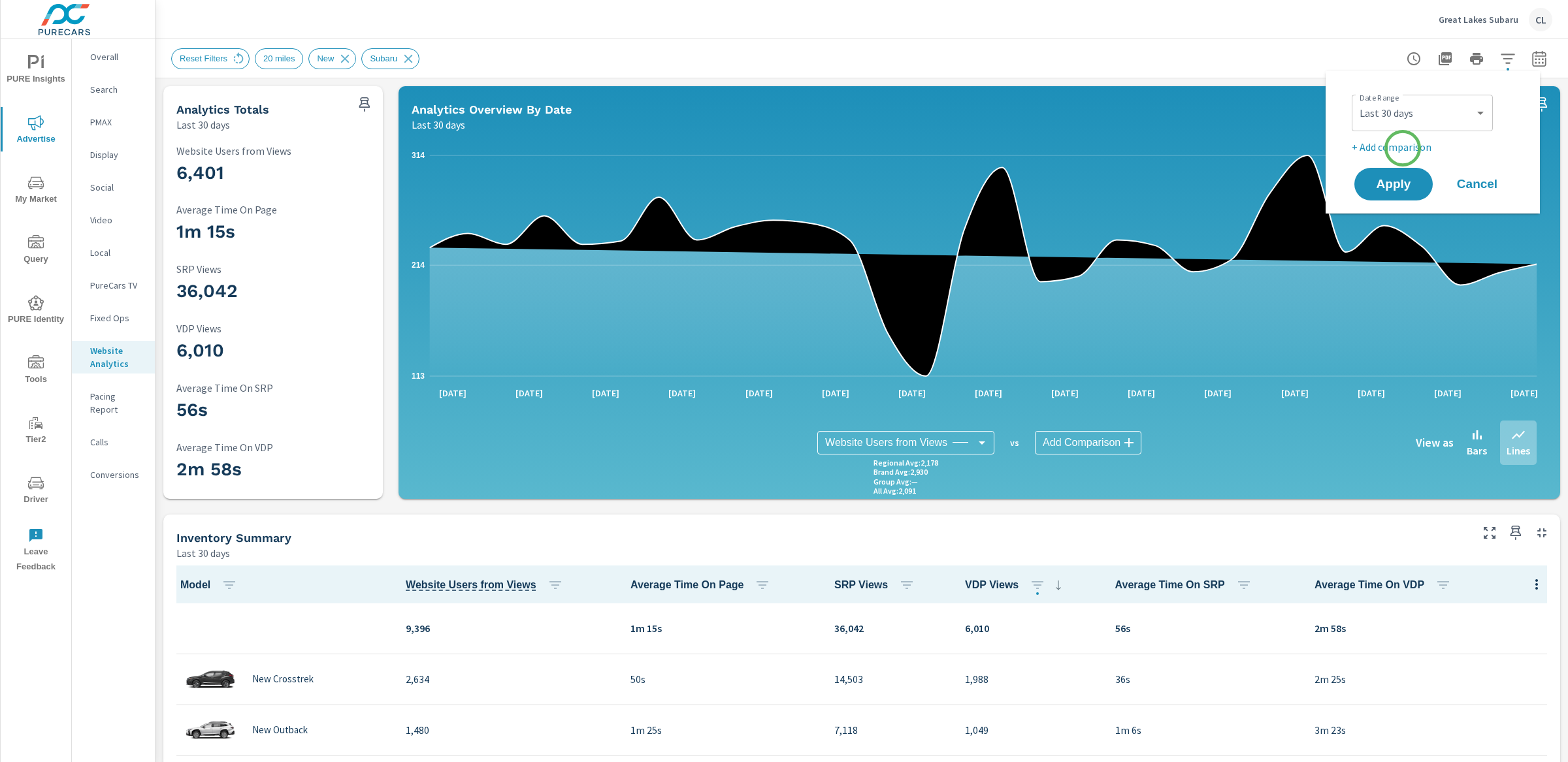
click at [1403, 148] on p "+ Add comparison" at bounding box center [1436, 147] width 167 height 16
select select "Previous period"
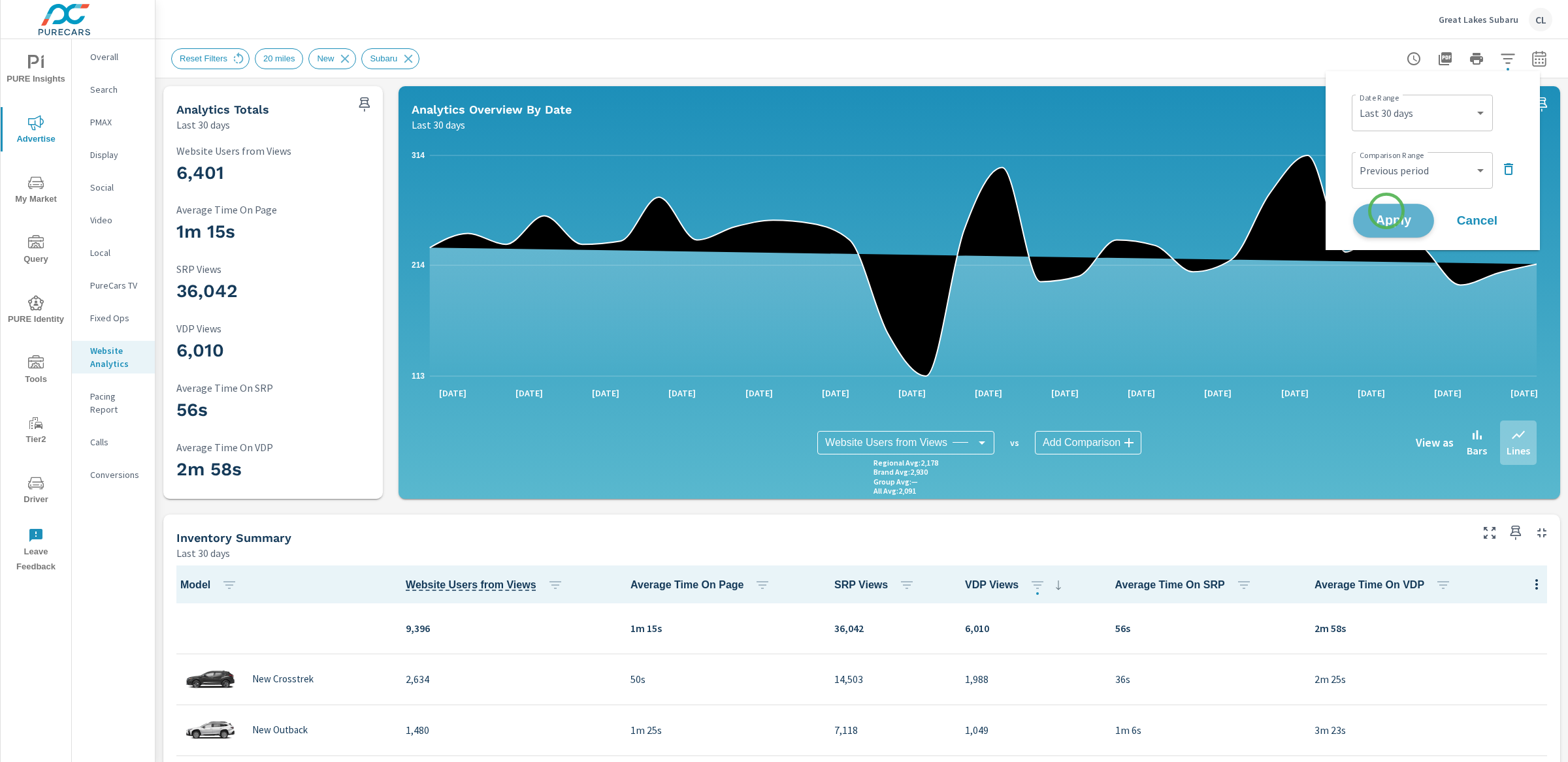
click at [1386, 211] on button "Apply" at bounding box center [1394, 220] width 81 height 34
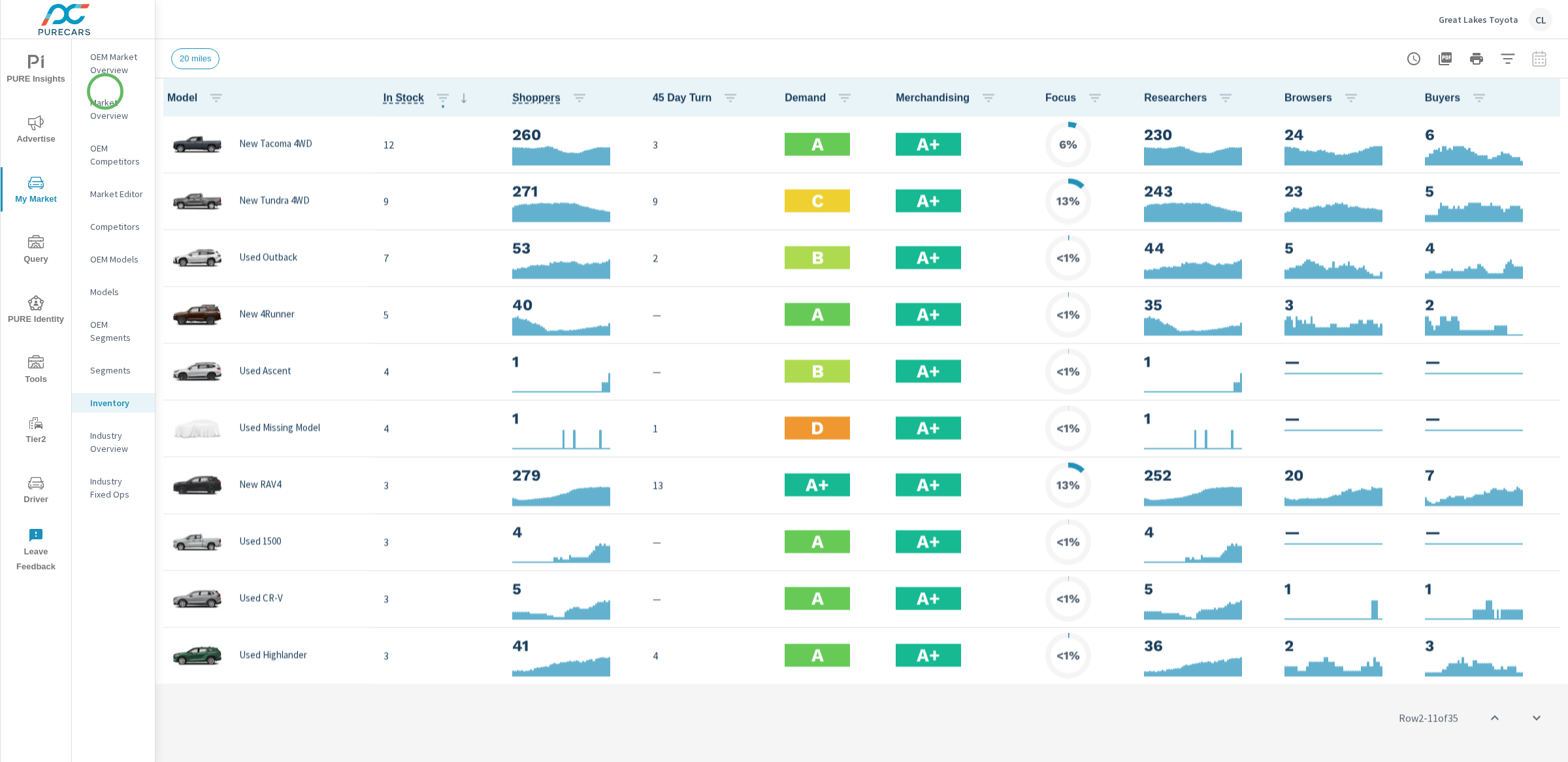
click at [34, 134] on span "Advertise" at bounding box center [35, 130] width 63 height 32
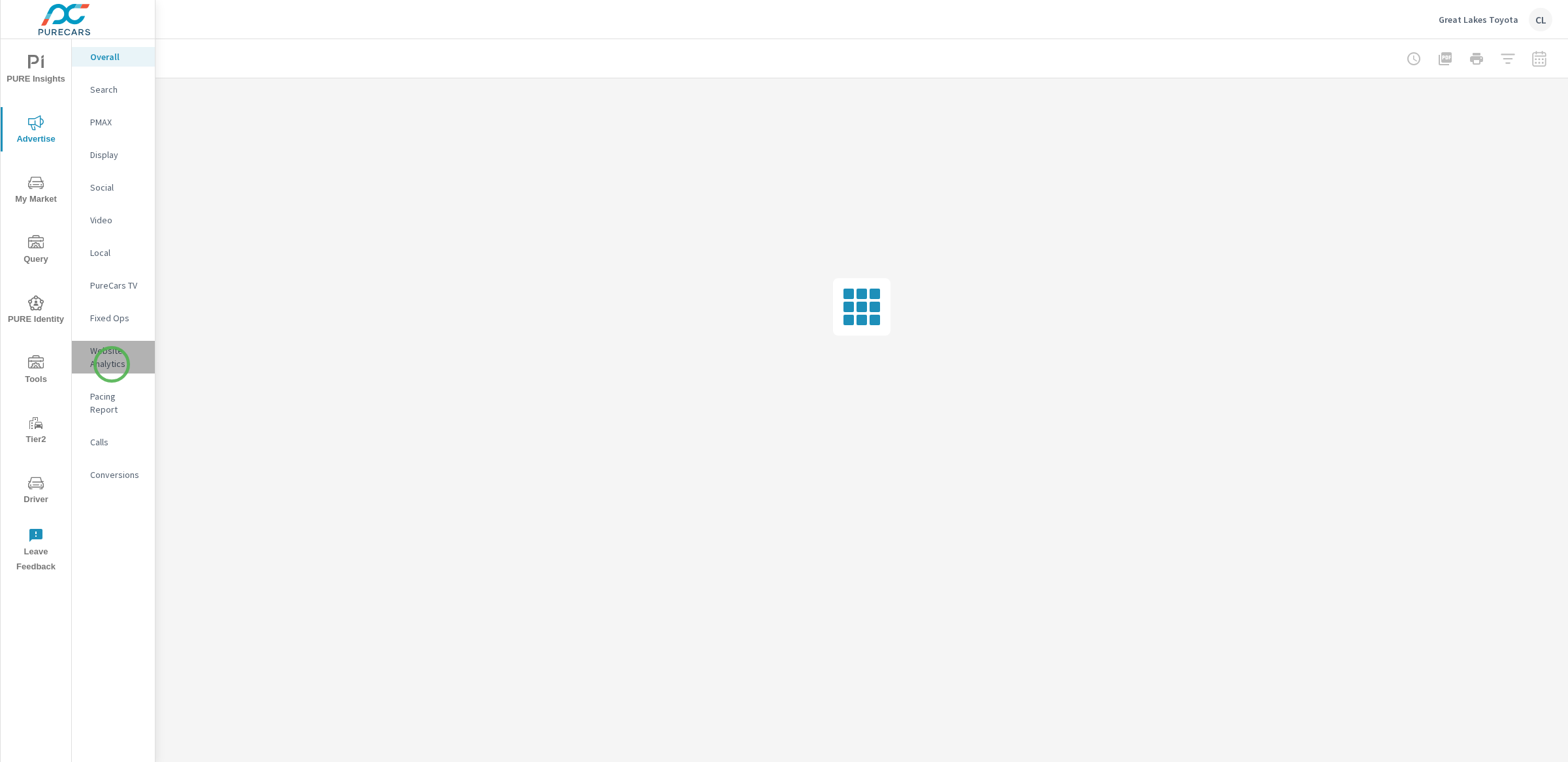
click at [112, 365] on p "Website Analytics" at bounding box center [117, 358] width 55 height 26
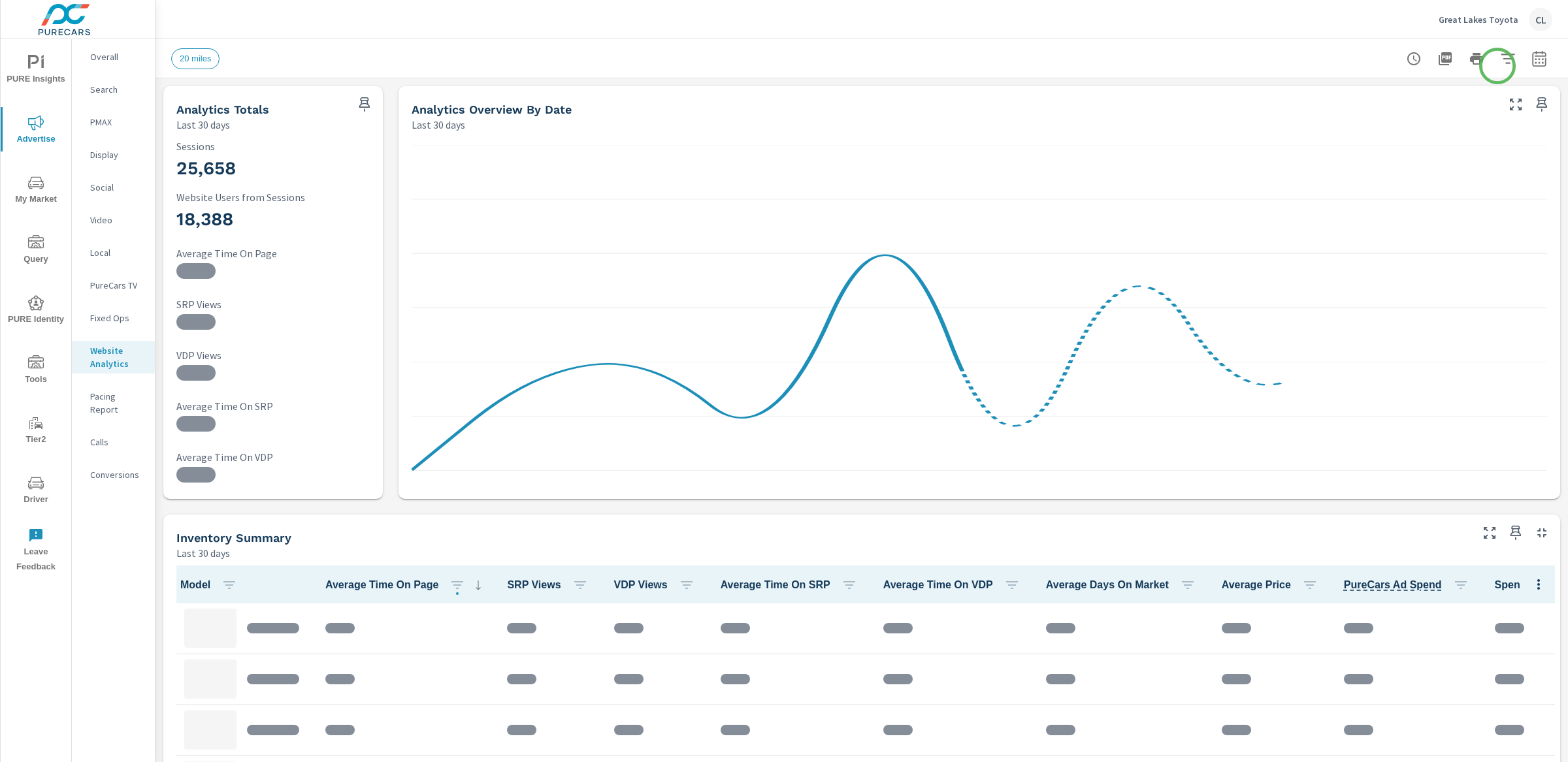
click at [1500, 62] on icon "button" at bounding box center [1508, 59] width 16 height 16
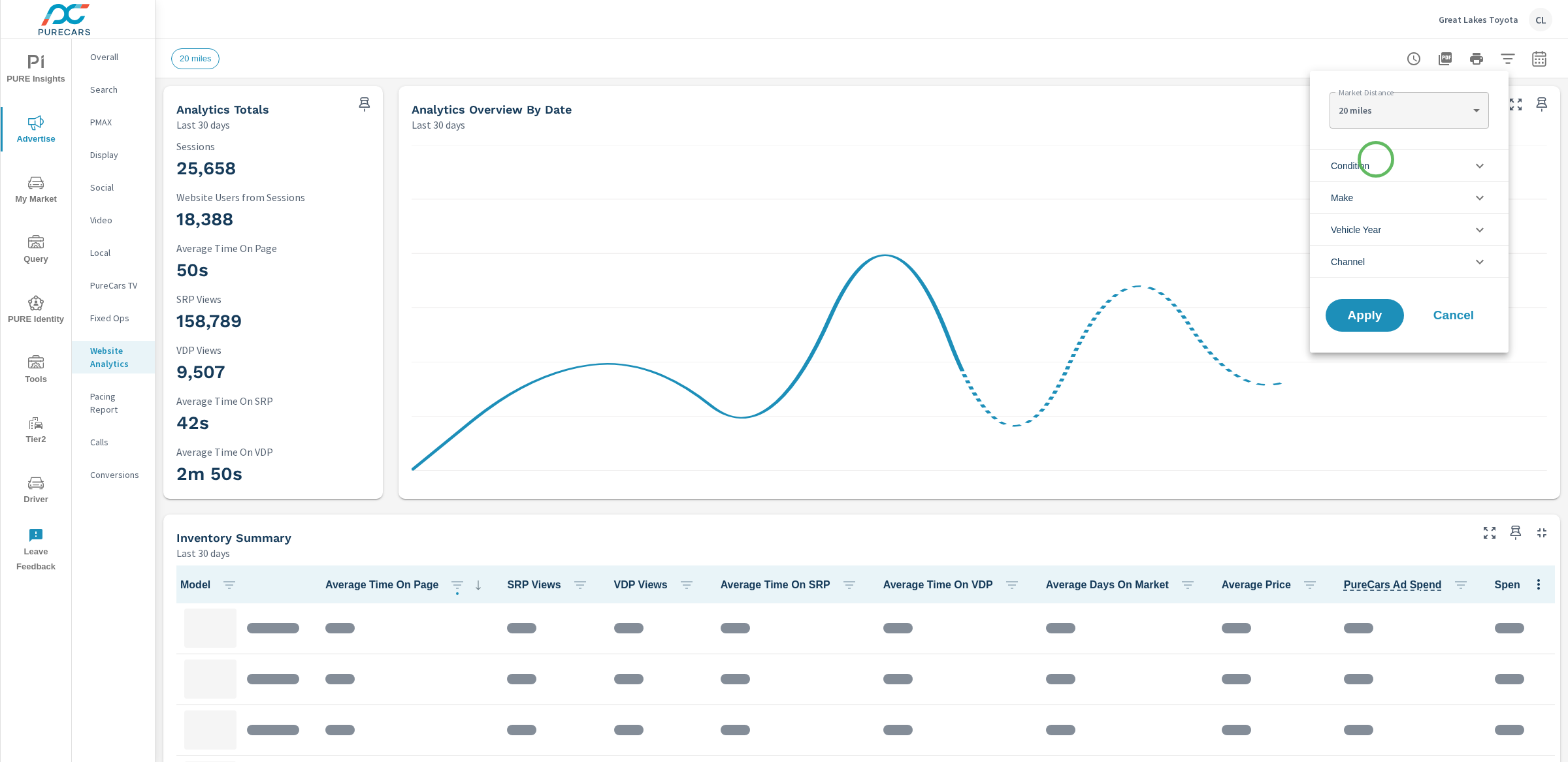
click at [1376, 161] on li "Condition" at bounding box center [1409, 166] width 198 height 32
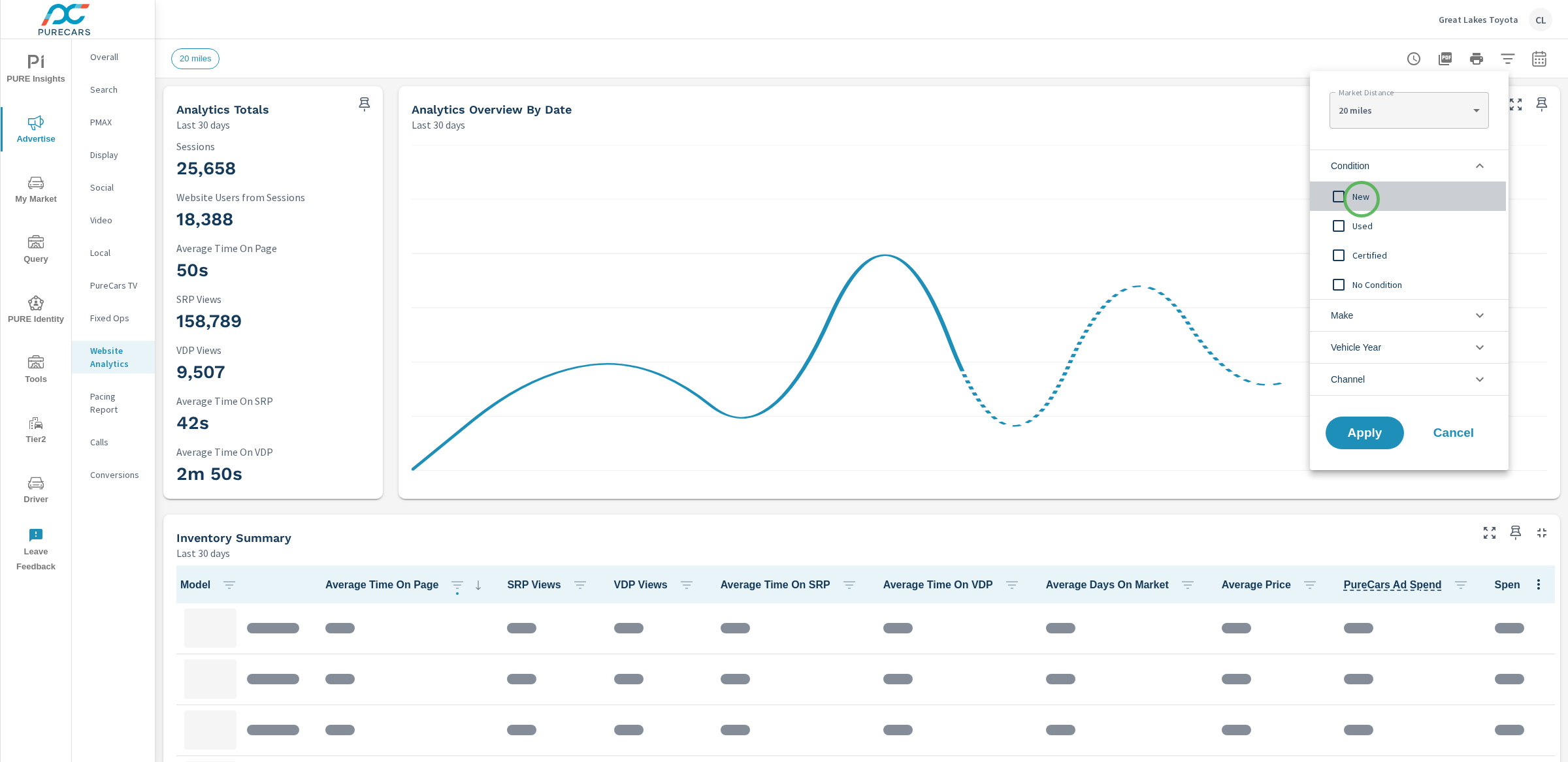
click at [1362, 199] on span "New" at bounding box center [1424, 196] width 143 height 16
click at [1377, 320] on li "Make" at bounding box center [1409, 315] width 198 height 32
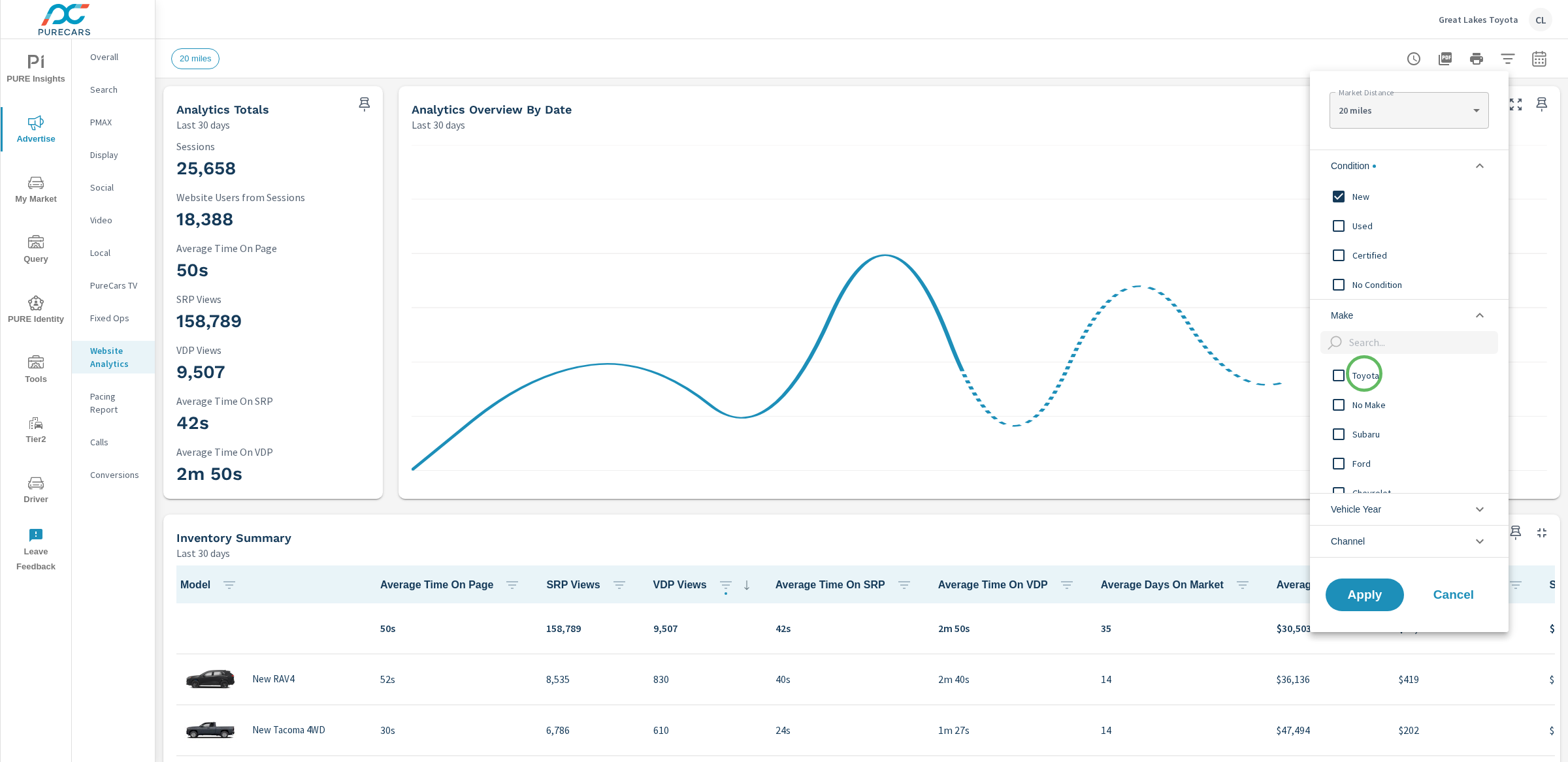
click at [1364, 374] on span "Toyota" at bounding box center [1424, 375] width 143 height 16
click at [1358, 604] on button "Apply" at bounding box center [1365, 595] width 81 height 34
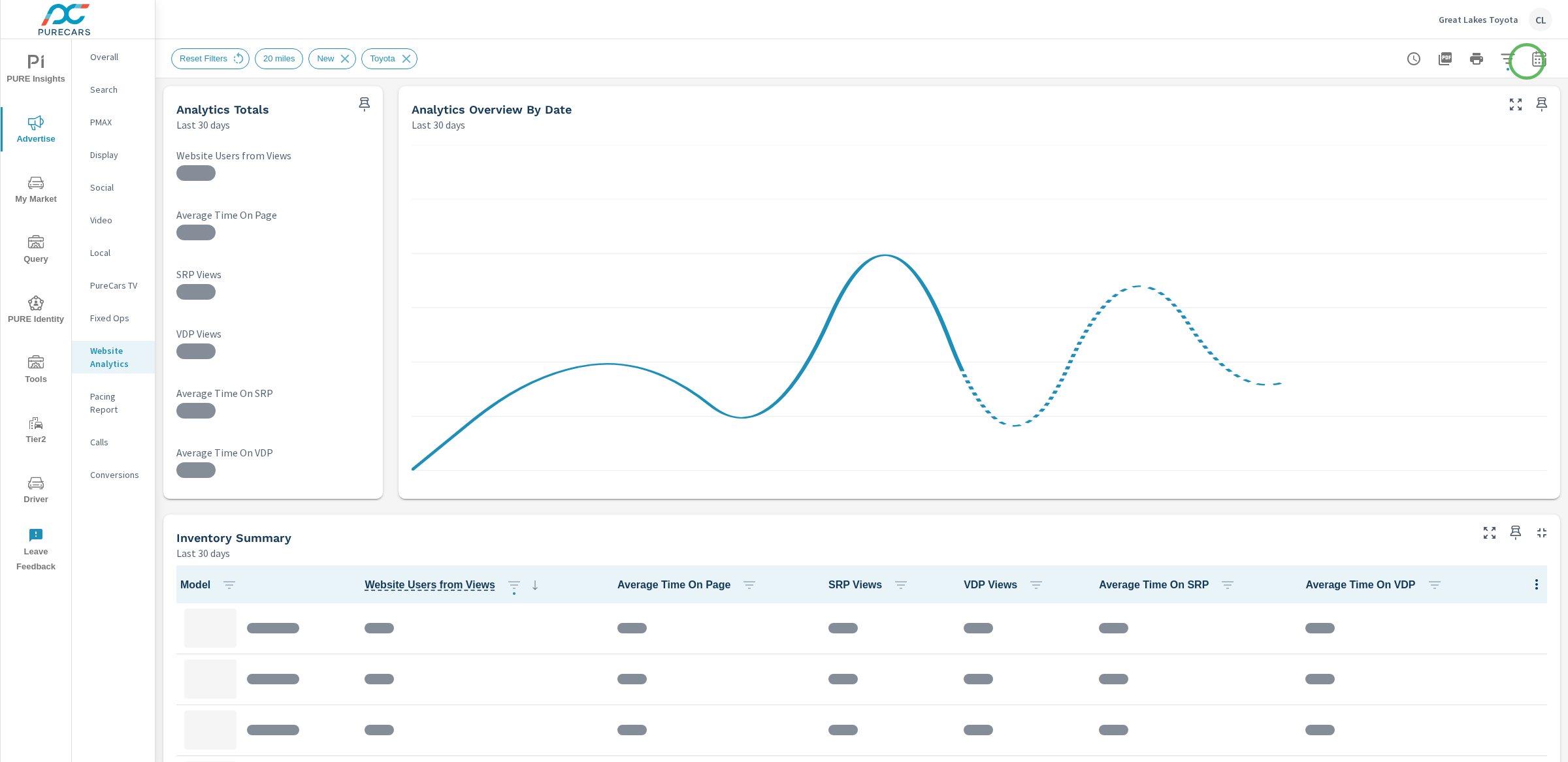
click at [1532, 57] on icon "button" at bounding box center [1540, 59] width 16 height 16
select select "Last 30 days"
click at [1419, 152] on p "+ Add comparison" at bounding box center [1436, 147] width 167 height 16
select select "Previous period"
click at [1393, 220] on span "Apply" at bounding box center [1393, 221] width 54 height 12
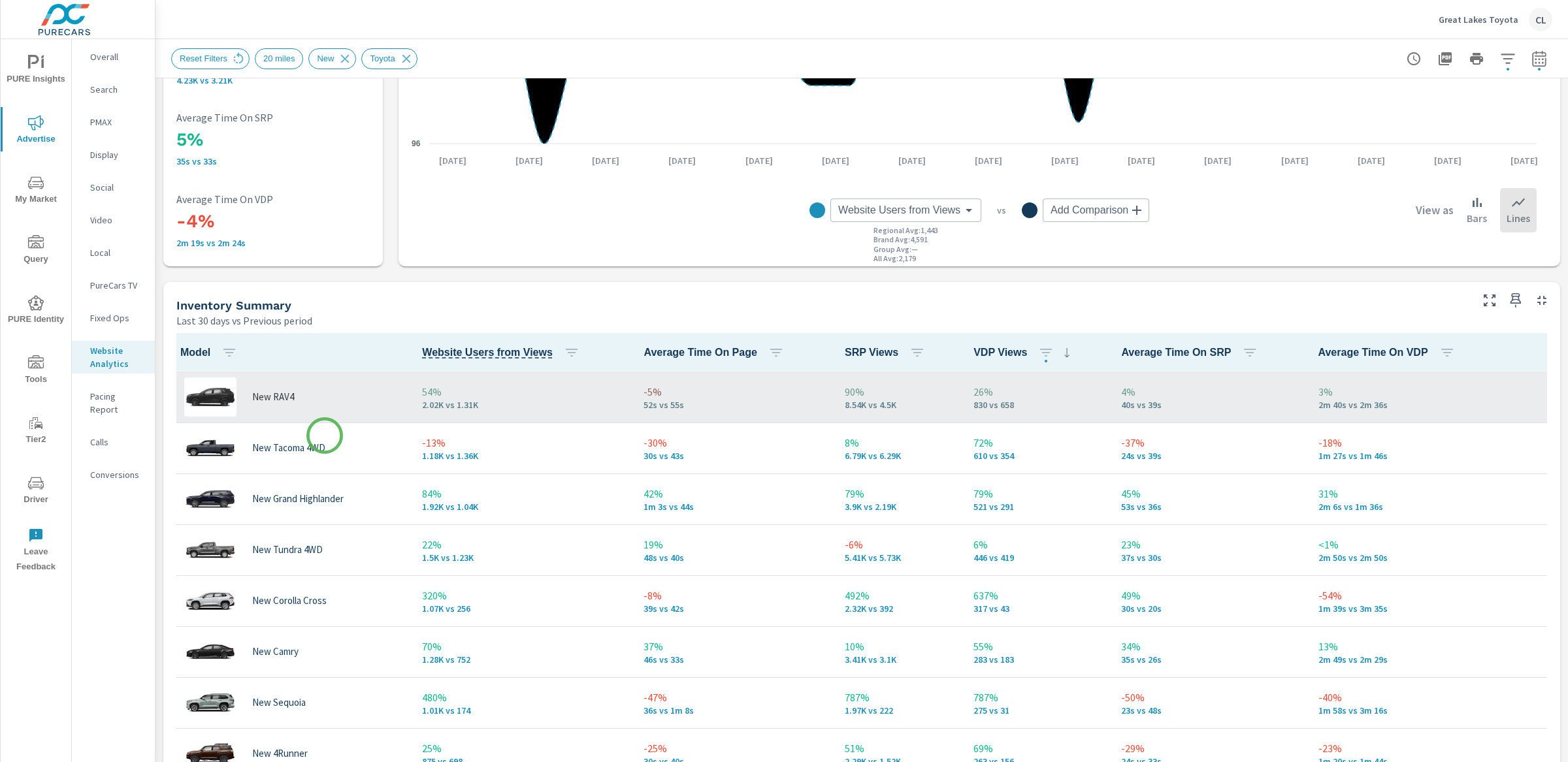
scroll to position [42, 0]
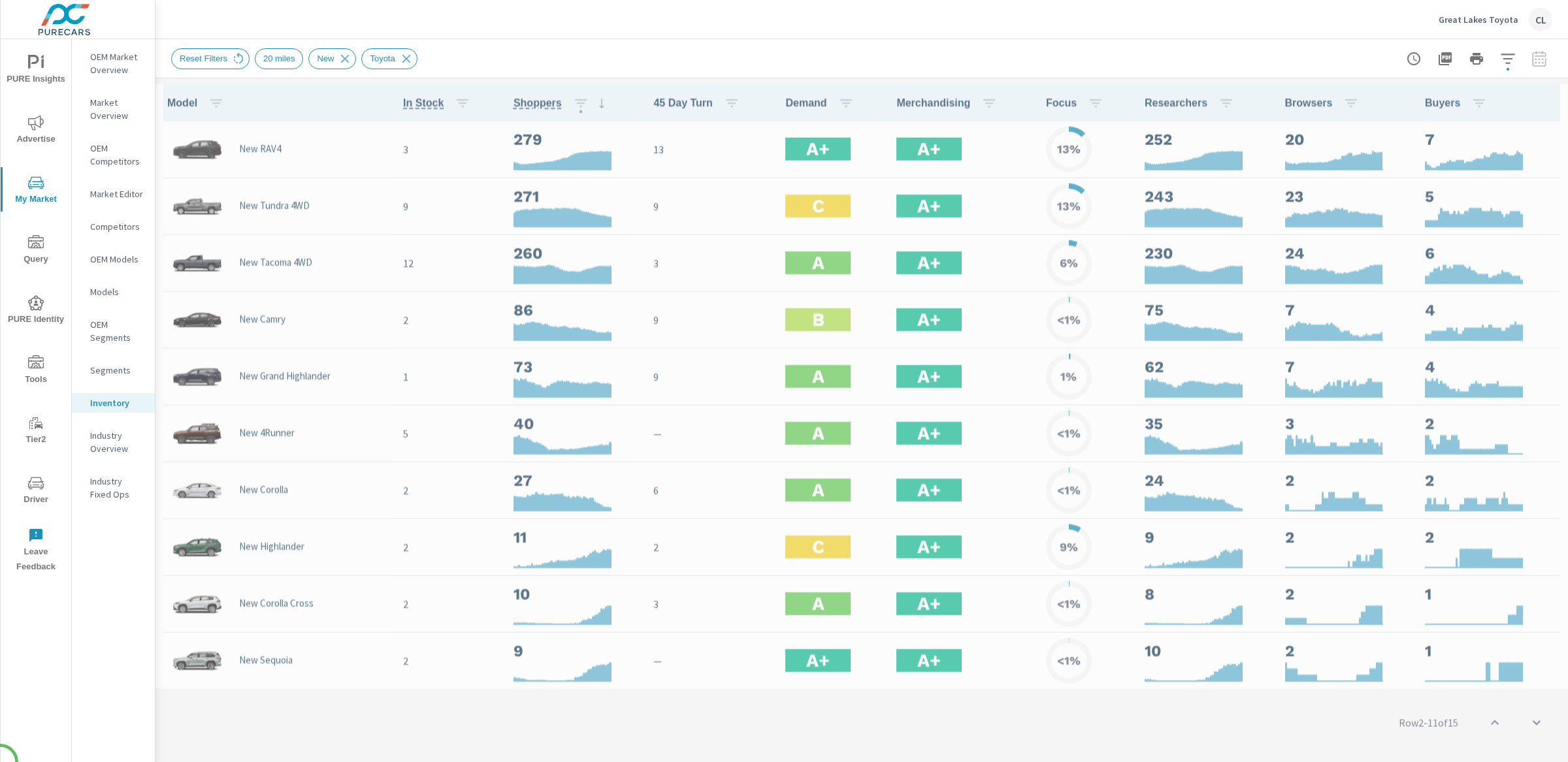
scroll to position [57, 0]
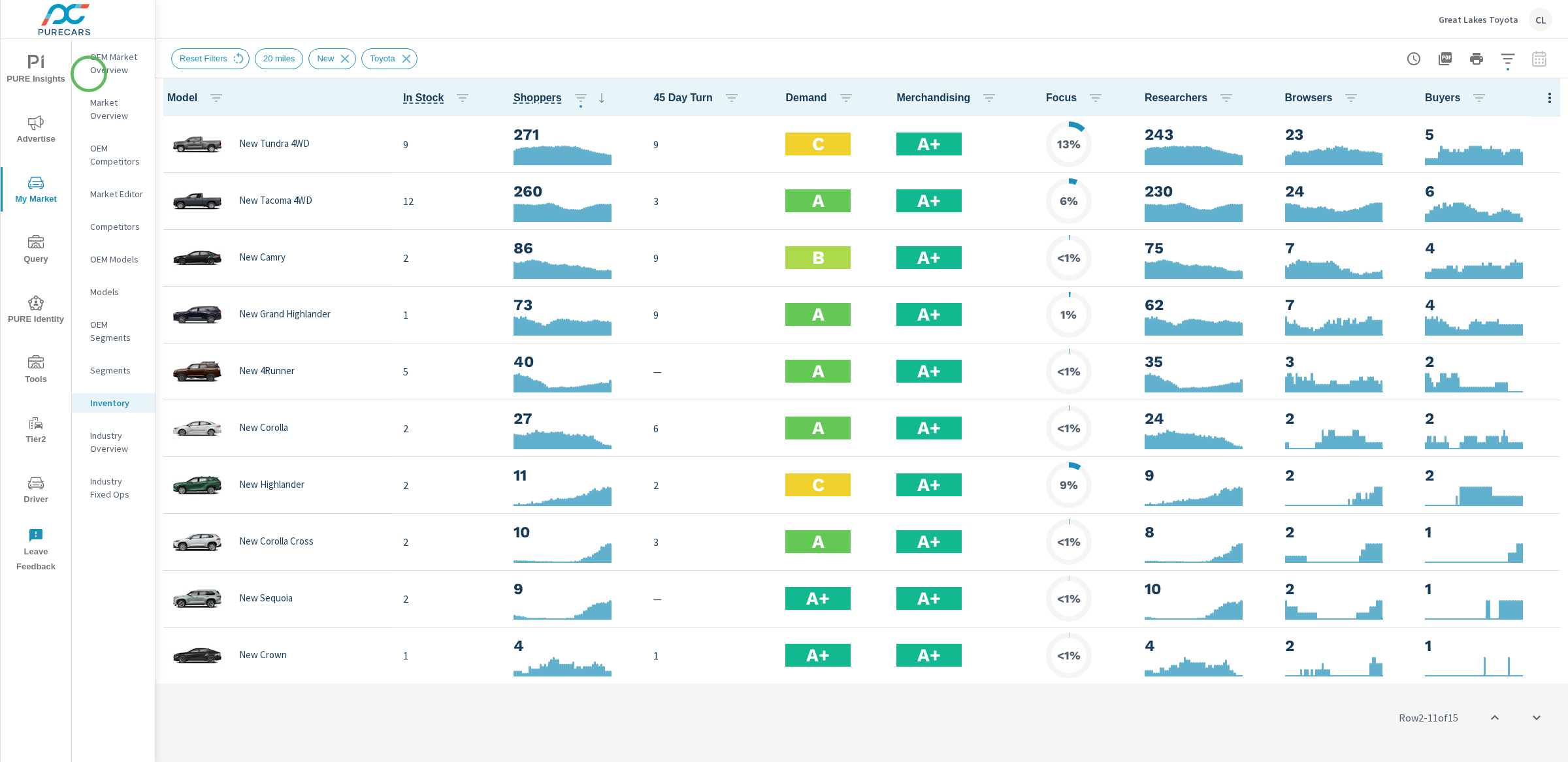
click at [106, 59] on p "OEM Market Overview" at bounding box center [117, 63] width 55 height 26
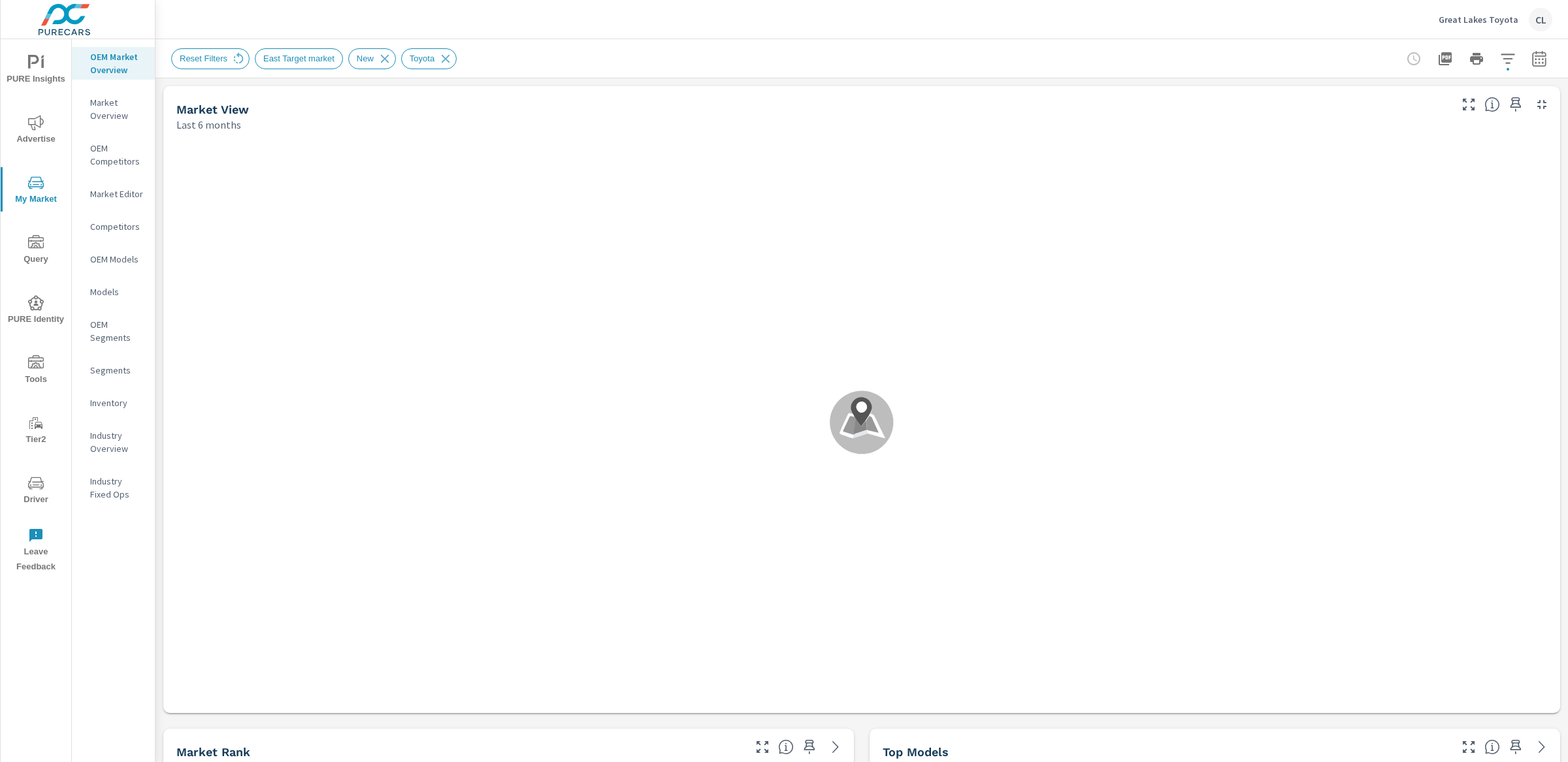
scroll to position [1, 0]
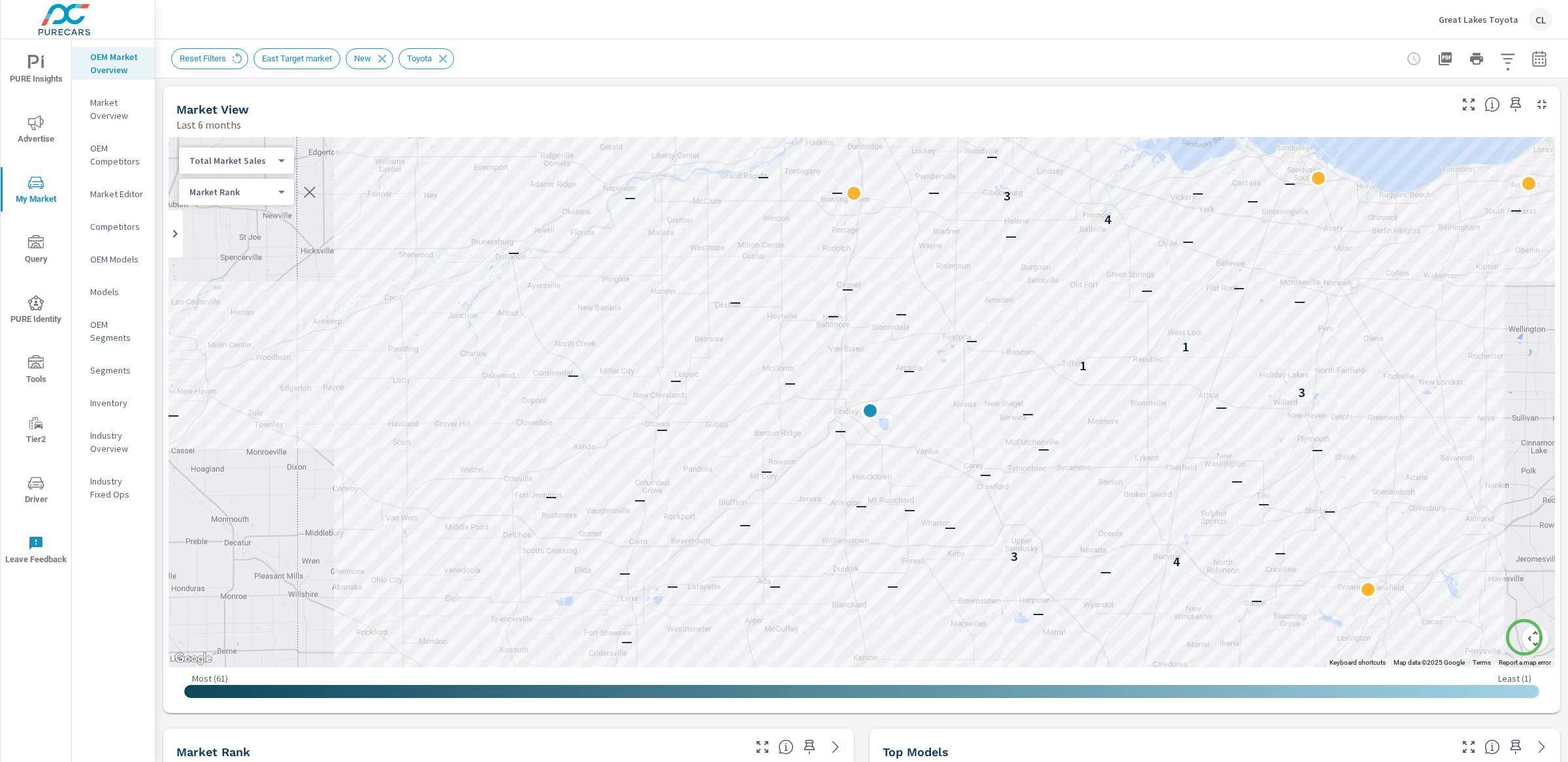
click at [1525, 638] on button "Map camera controls" at bounding box center [1536, 639] width 26 height 26
click at [1496, 640] on button "Zoom out" at bounding box center [1504, 639] width 26 height 26
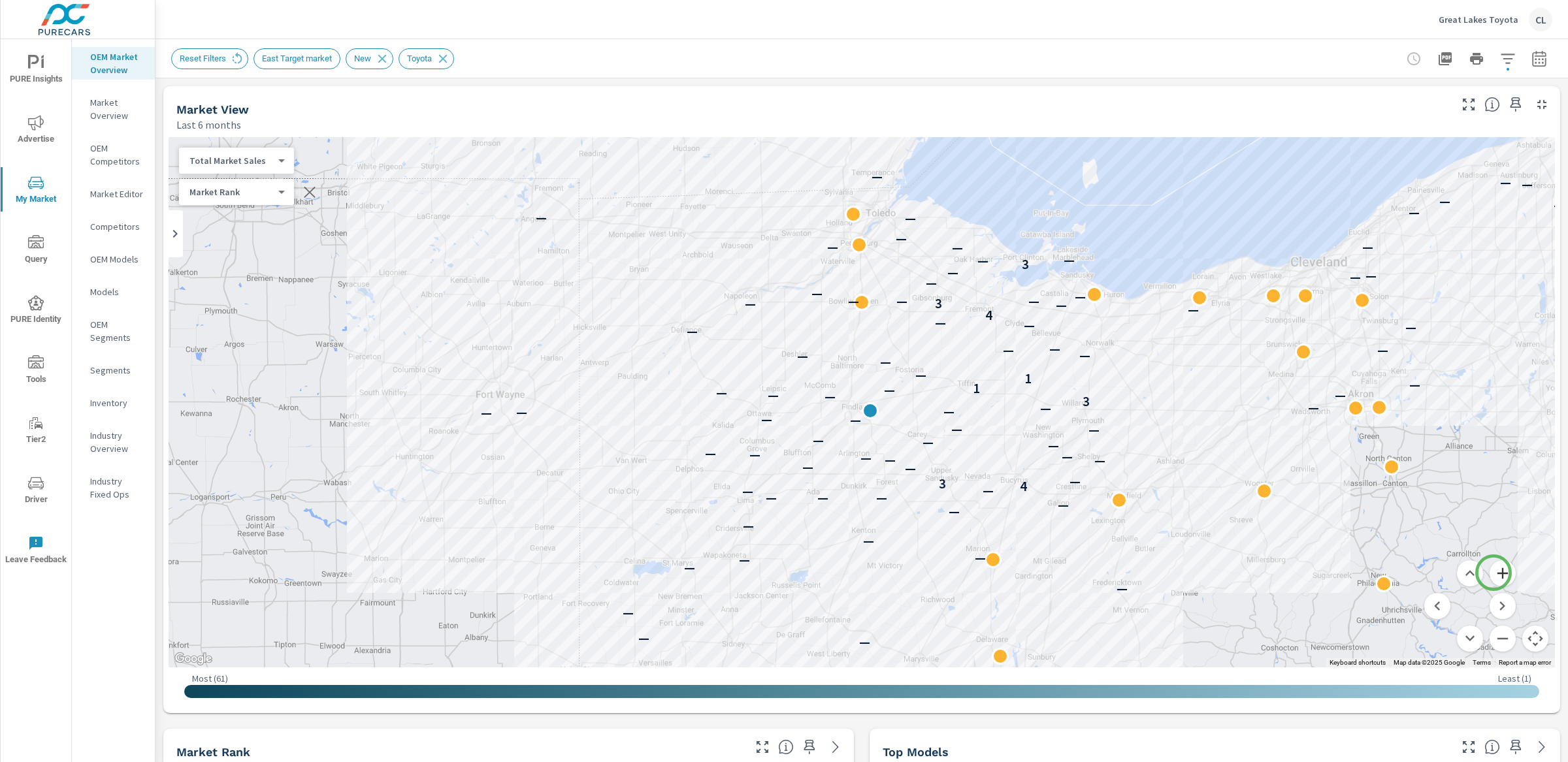
click at [1494, 573] on button "Zoom in" at bounding box center [1504, 573] width 26 height 26
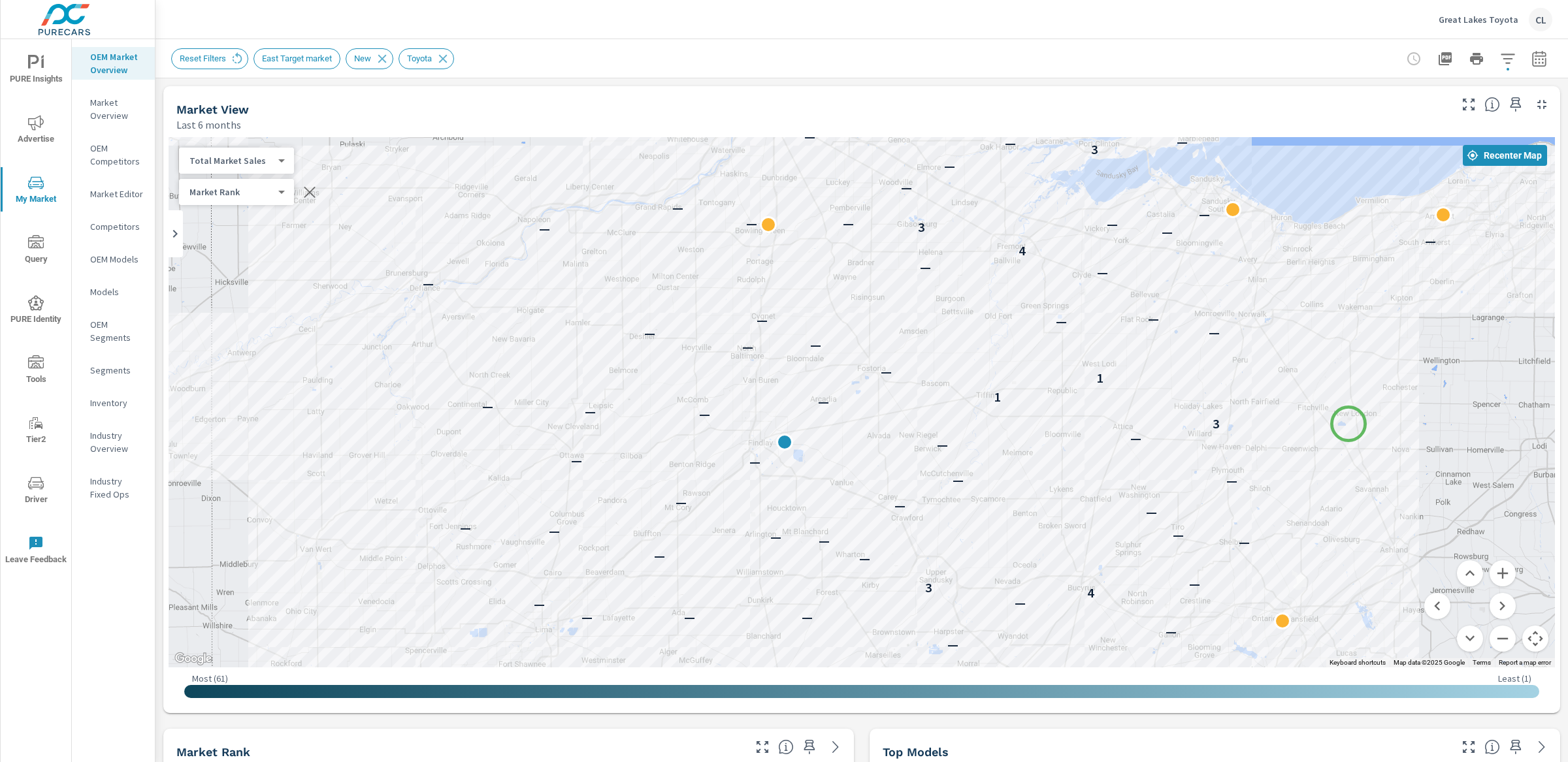
drag, startPoint x: 1429, startPoint y: 399, endPoint x: 1349, endPoint y: 424, distance: 83.8
click at [1349, 424] on div "— — — — — — — — — — — — — — — — — — — — 4 3 — — — — — — — — — — — — — — — — — —…" at bounding box center [861, 403] width 1386 height 530
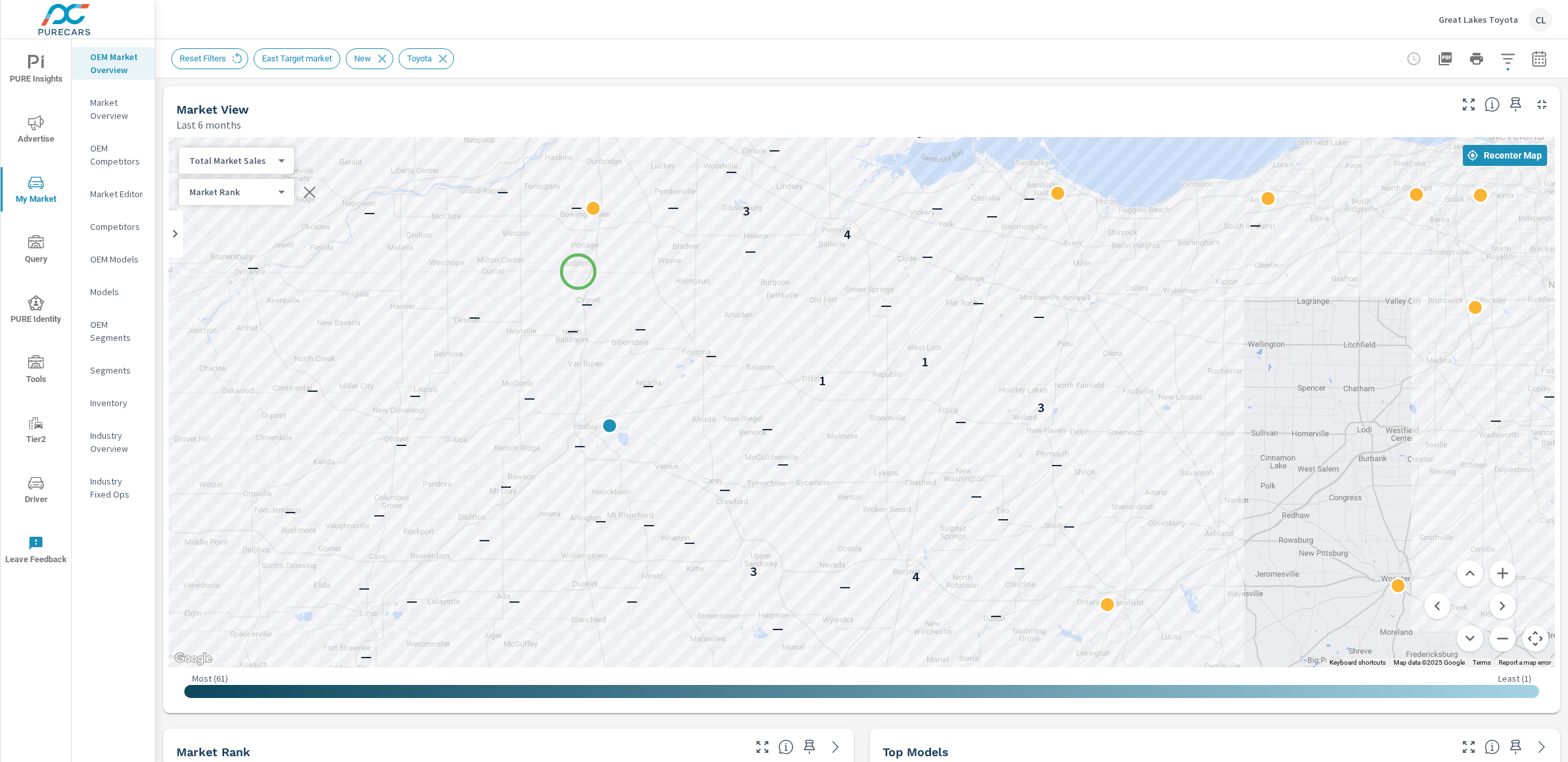
drag, startPoint x: 753, startPoint y: 286, endPoint x: 578, endPoint y: 271, distance: 175.6
click at [578, 271] on div "— — — — — — — — — — — — — — — — — — — — 4 3 — — — — — — — — — — — — — — — — — —…" at bounding box center [861, 403] width 1386 height 530
click at [1497, 640] on button "Zoom out" at bounding box center [1504, 639] width 26 height 26
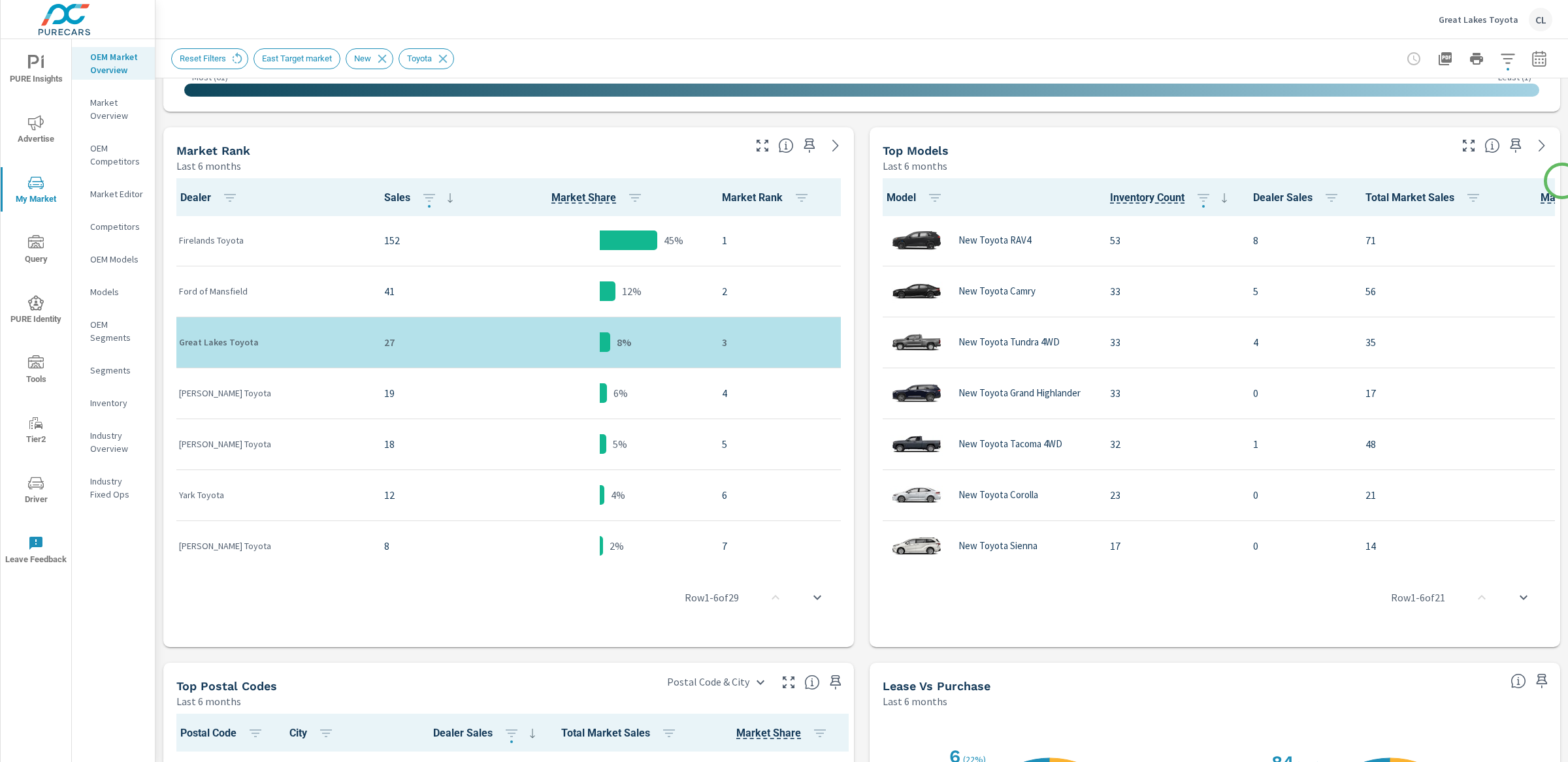
scroll to position [615, 0]
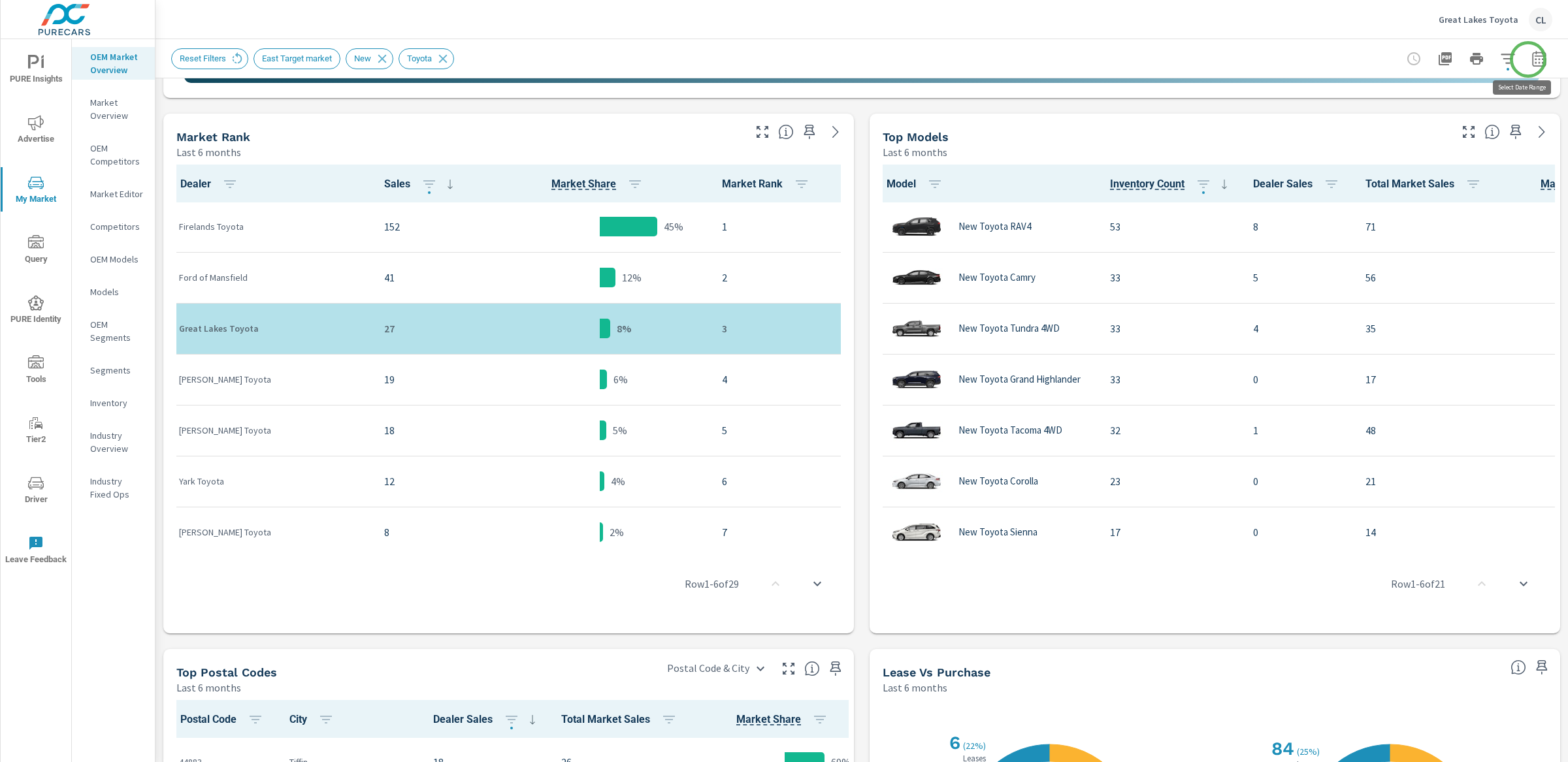
click at [1532, 59] on icon "button" at bounding box center [1540, 59] width 16 height 16
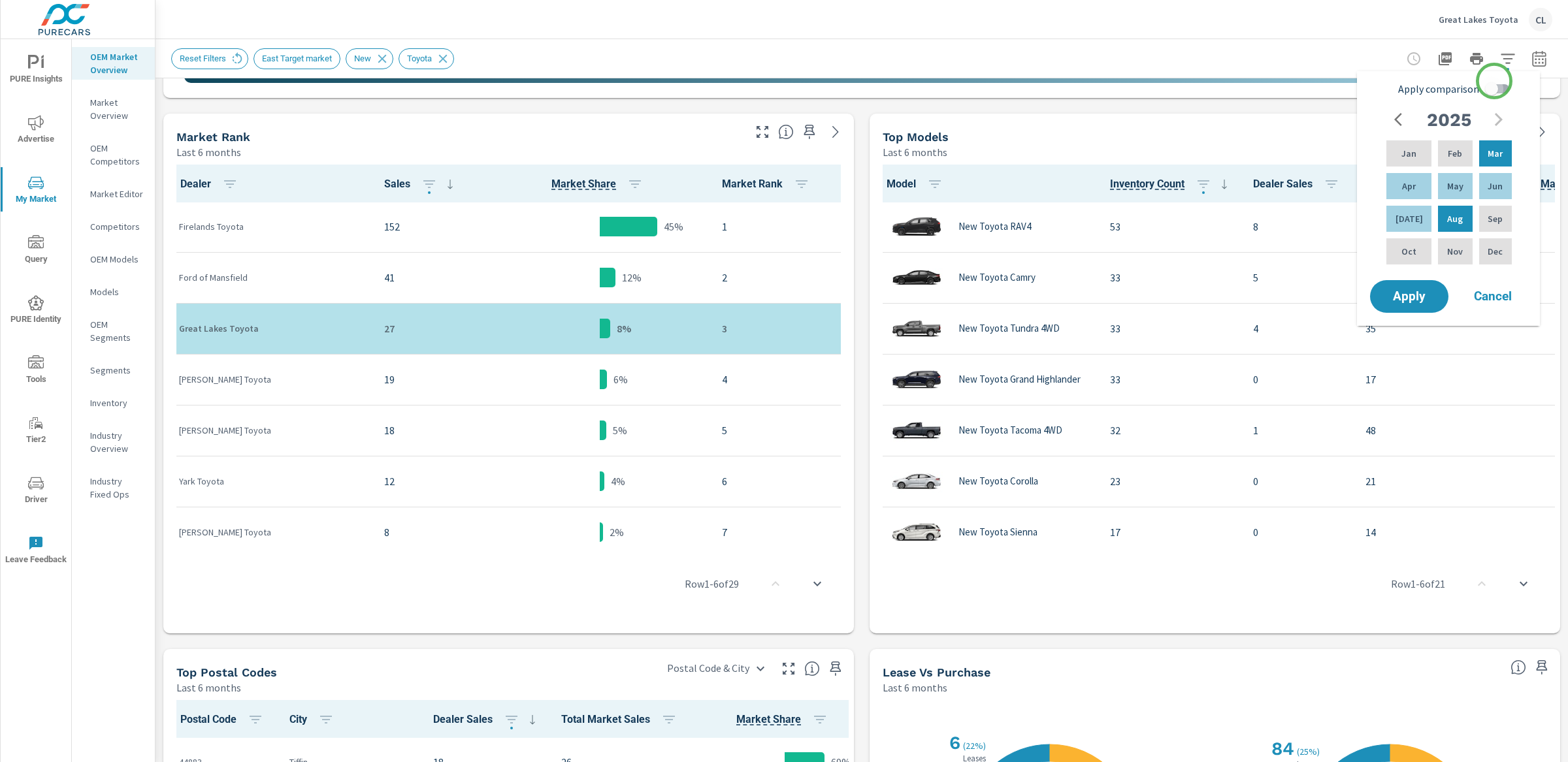
click at [1495, 81] on input "Apply comparison" at bounding box center [1491, 89] width 75 height 25
checkbox input "true"
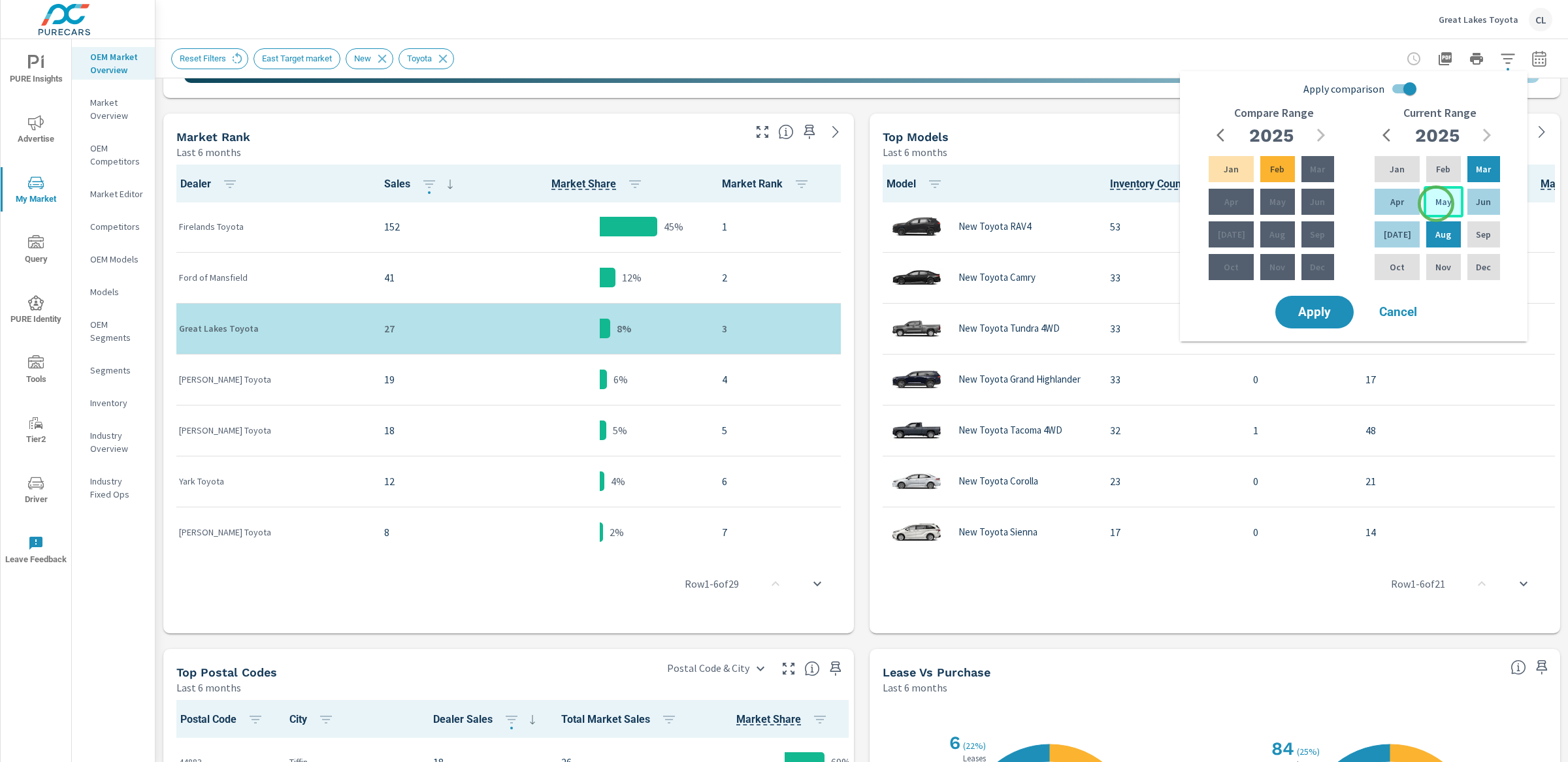
click at [1437, 203] on p "May" at bounding box center [1444, 202] width 17 height 13
click at [1401, 231] on div "Jul" at bounding box center [1397, 234] width 50 height 32
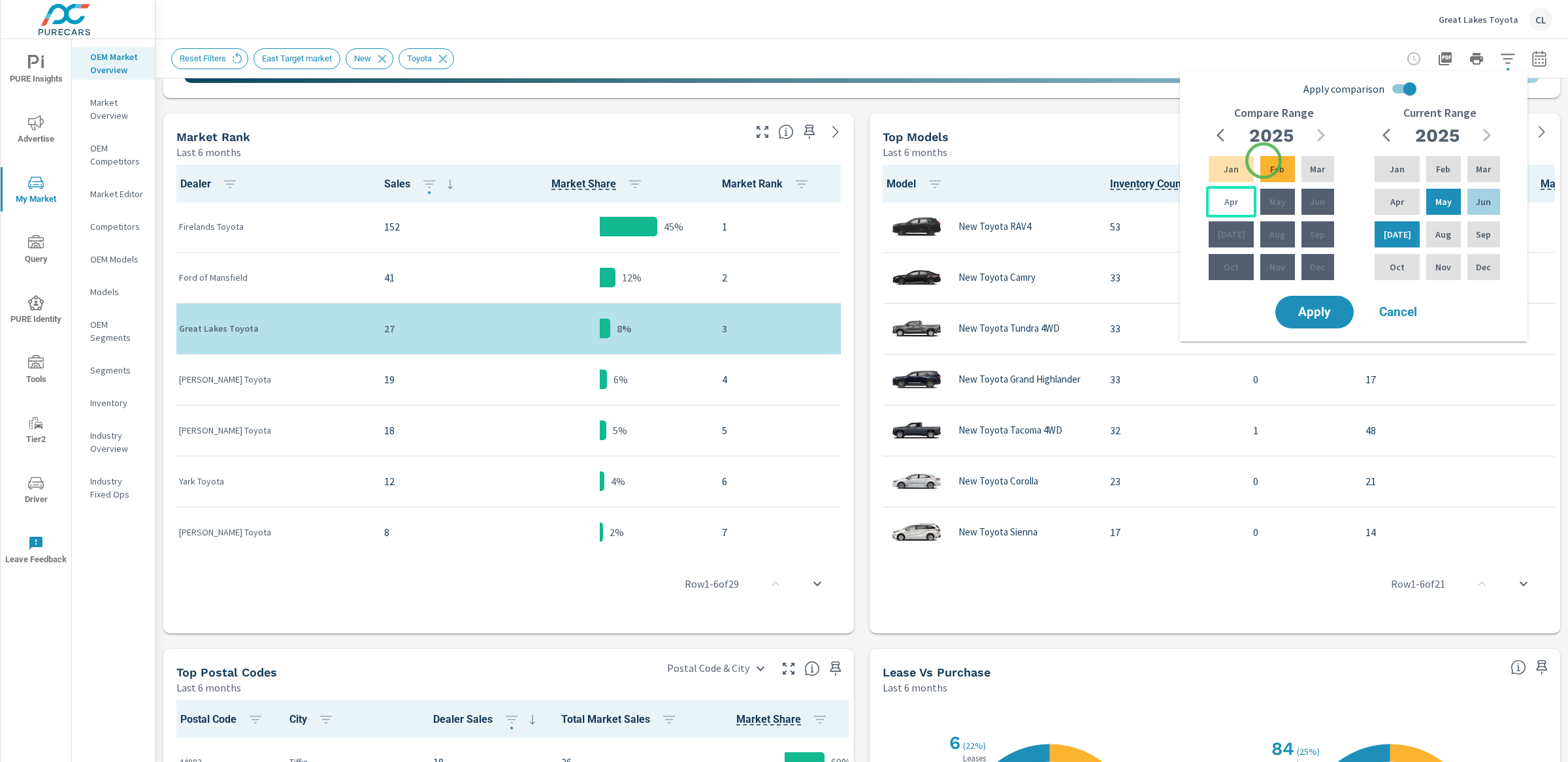
drag, startPoint x: 1264, startPoint y: 160, endPoint x: 1247, endPoint y: 196, distance: 39.8
click at [1264, 161] on div "Feb" at bounding box center [1277, 169] width 39 height 32
click at [1240, 198] on div "Apr" at bounding box center [1231, 202] width 50 height 32
click at [1305, 312] on span "Apply" at bounding box center [1314, 313] width 54 height 12
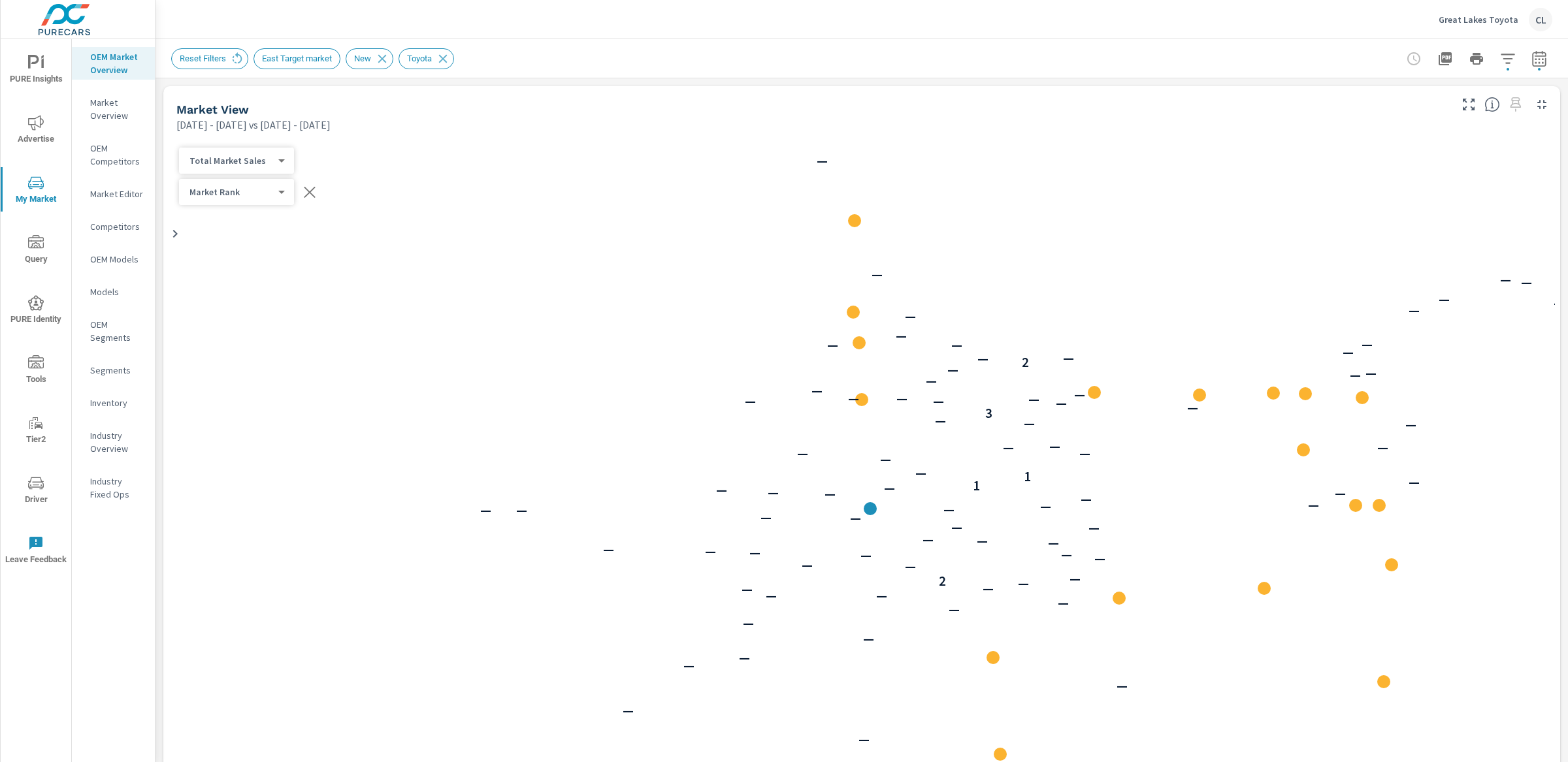
scroll to position [1, 0]
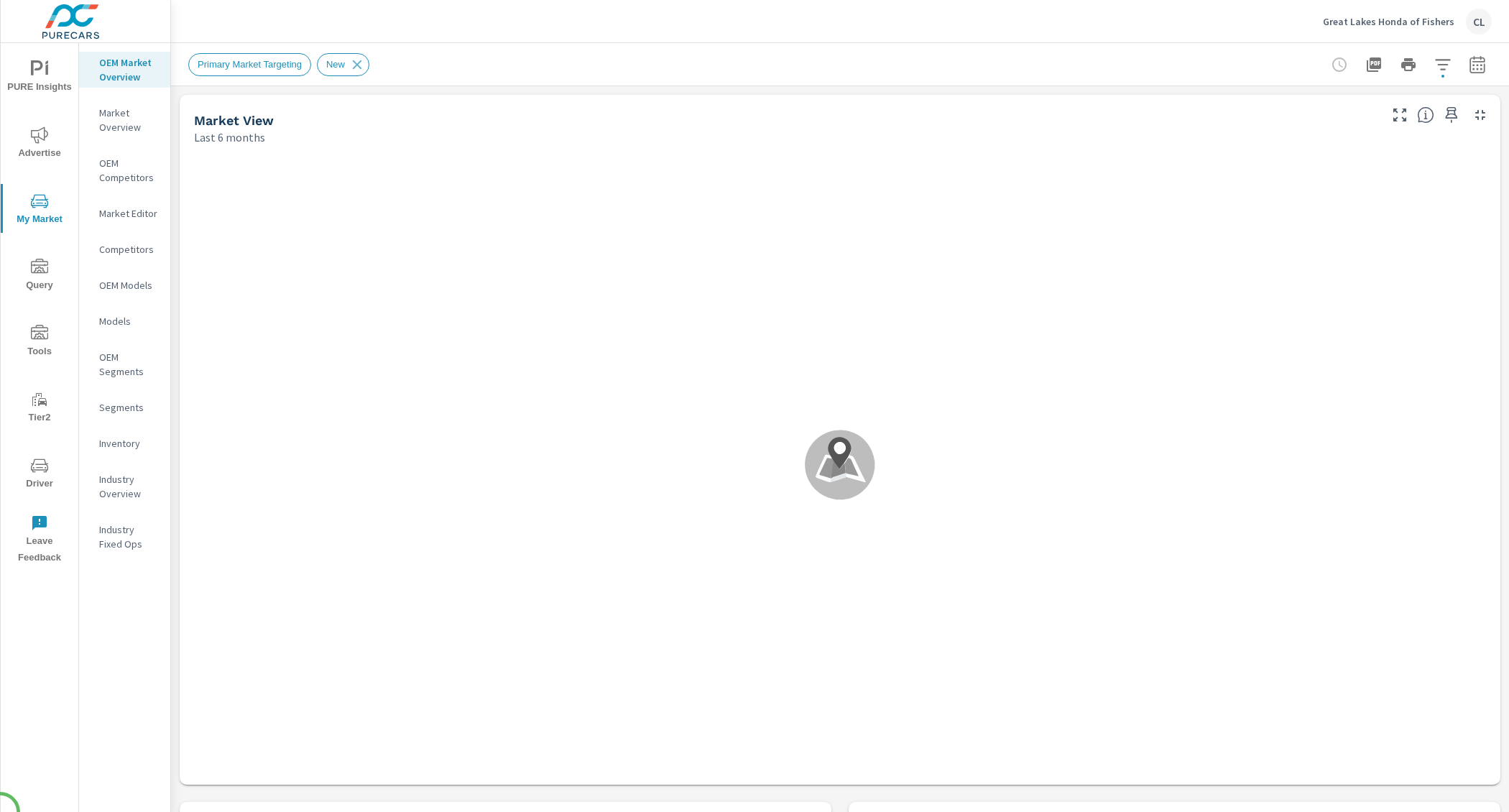
scroll to position [1, 0]
